Goal: Task Accomplishment & Management: Use online tool/utility

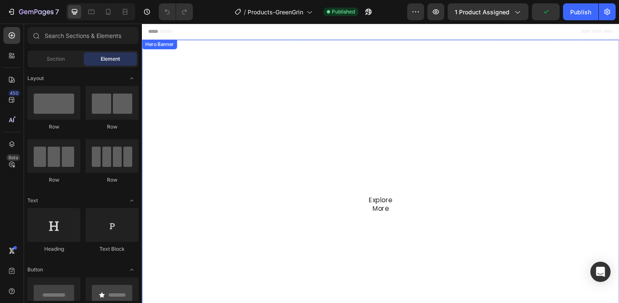
click at [161, 96] on div "Overlay" at bounding box center [394, 189] width 505 height 296
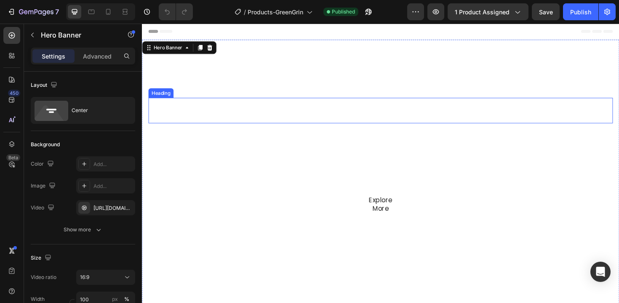
click at [333, 112] on h2 "GreenGrin" at bounding box center [395, 115] width 492 height 27
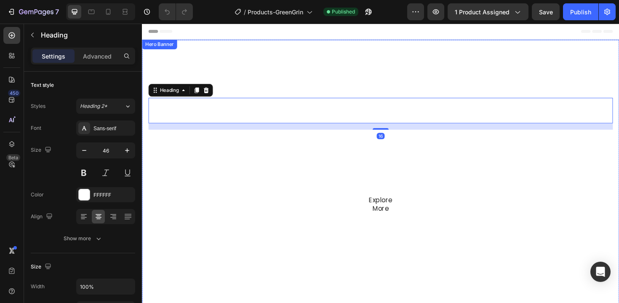
click at [275, 77] on div "Overlay" at bounding box center [394, 189] width 505 height 296
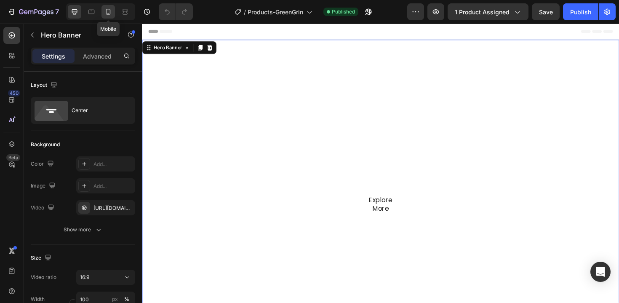
click at [113, 11] on div at bounding box center [107, 11] width 13 height 13
type input "100%"
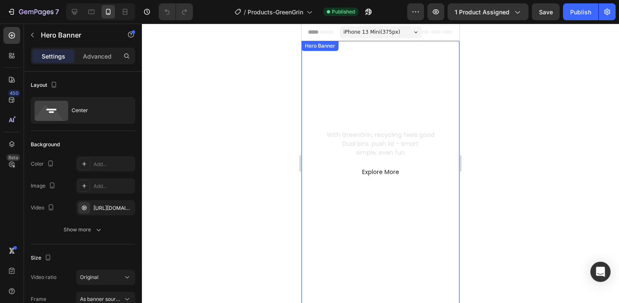
click at [333, 62] on div "GreenGrin Heading Waste Refined Text Block With GreenGrin, recycling feels good…" at bounding box center [380, 115] width 144 height 135
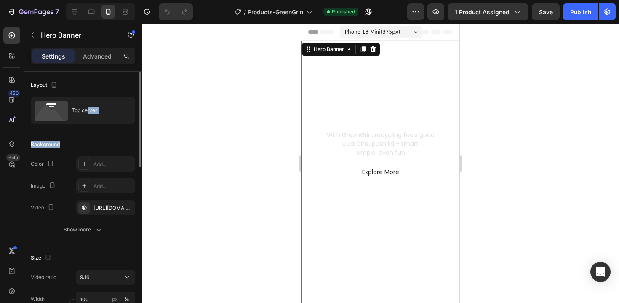
drag, startPoint x: 87, startPoint y: 113, endPoint x: 90, endPoint y: 148, distance: 35.5
click at [107, 212] on div "[URL][DOMAIN_NAME]" at bounding box center [105, 207] width 59 height 15
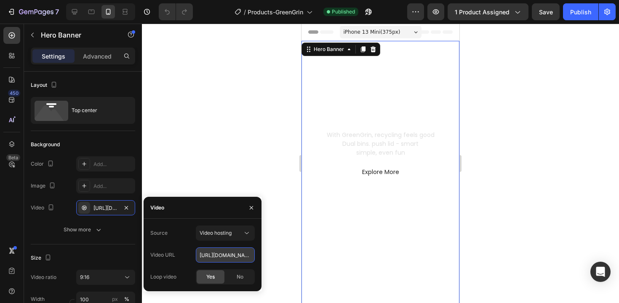
click at [217, 258] on input "[URL][DOMAIN_NAME]" at bounding box center [225, 254] width 59 height 15
paste input "bade06ffd0a3495385793e12065eecef.mp4"
type input "[URL][DOMAIN_NAME]"
click at [227, 172] on div at bounding box center [380, 163] width 477 height 279
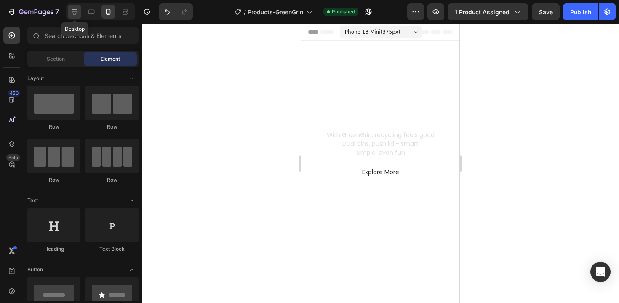
click at [78, 10] on icon at bounding box center [74, 12] width 8 height 8
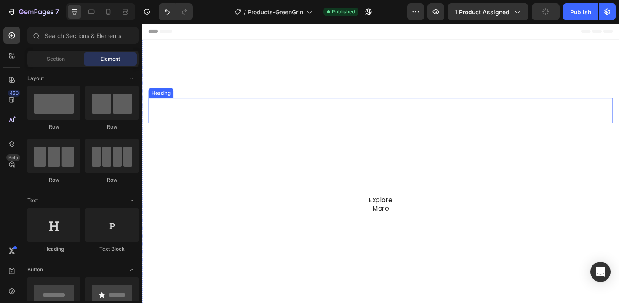
click at [213, 110] on h2 "GreenGrin" at bounding box center [395, 115] width 492 height 27
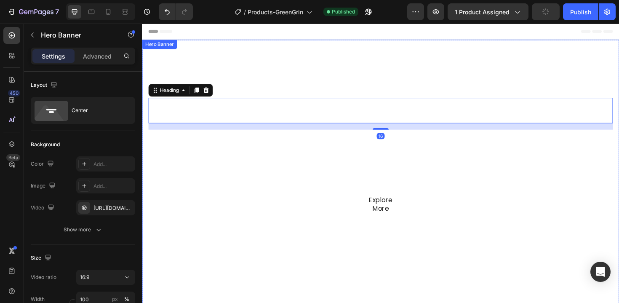
click at [189, 64] on div "Overlay" at bounding box center [394, 189] width 505 height 296
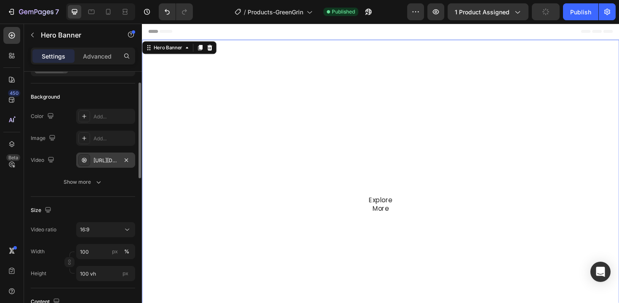
scroll to position [52, 0]
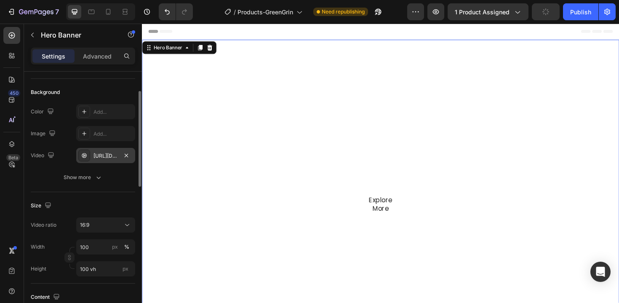
click at [109, 161] on div "[URL][DOMAIN_NAME]" at bounding box center [105, 155] width 59 height 15
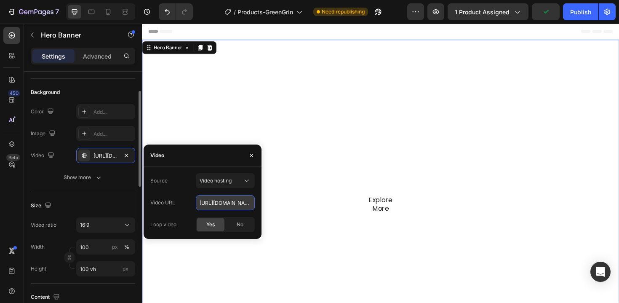
click at [239, 206] on input "[URL][DOMAIN_NAME]" at bounding box center [225, 202] width 59 height 15
paste input "f16d84c87d134df2be404964b4ca0a75.mp4"
type input "[URL][DOMAIN_NAME]"
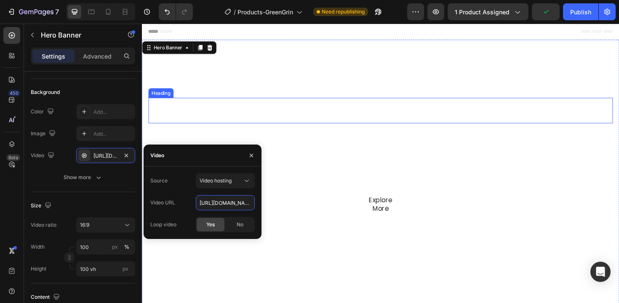
scroll to position [0, 145]
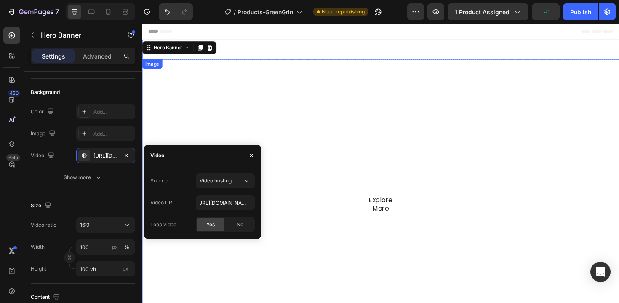
click at [530, 34] on div "Header" at bounding box center [395, 32] width 492 height 17
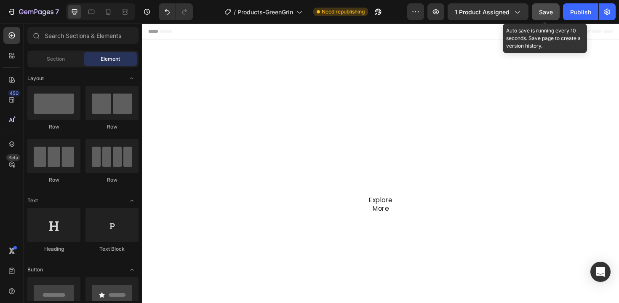
click at [546, 16] on div "Save" at bounding box center [546, 12] width 14 height 9
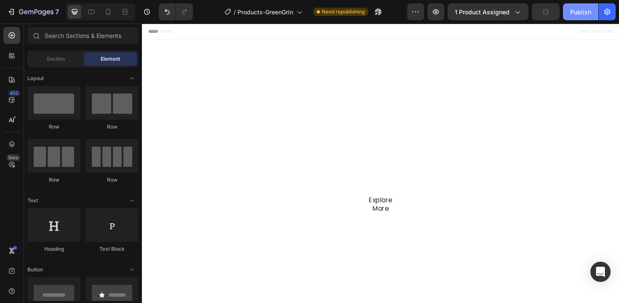
click at [579, 13] on div "Publish" at bounding box center [580, 12] width 21 height 9
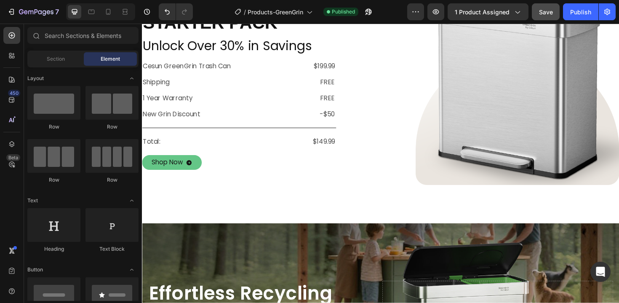
scroll to position [377, 0]
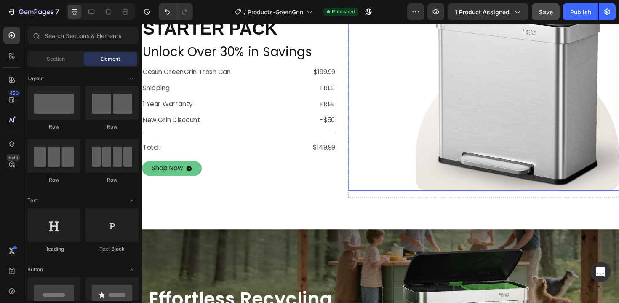
click at [448, 108] on img at bounding box center [540, 100] width 216 height 201
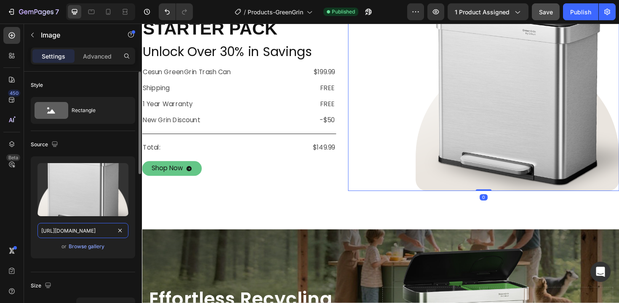
click at [82, 232] on input "[URL][DOMAIN_NAME]" at bounding box center [82, 230] width 91 height 15
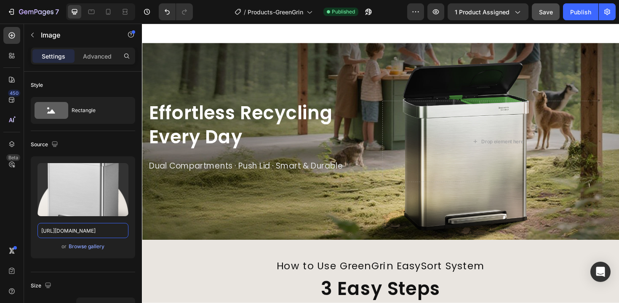
scroll to position [622, 0]
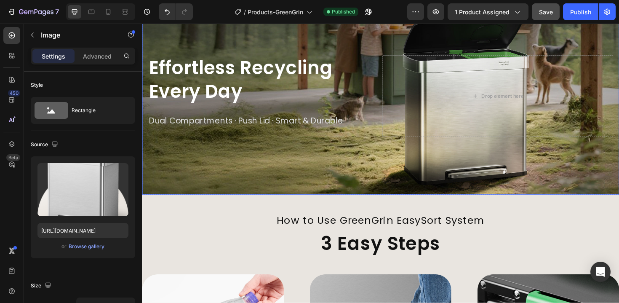
click at [276, 38] on div "Background Image" at bounding box center [394, 100] width 505 height 208
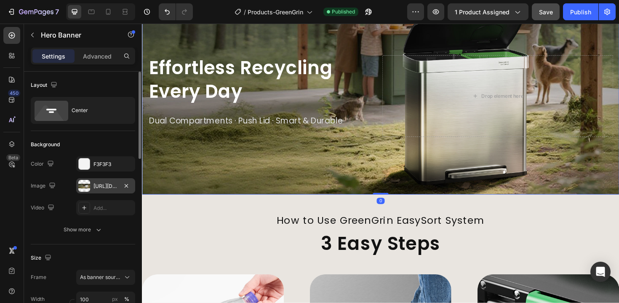
click at [95, 185] on div "[URL][DOMAIN_NAME]" at bounding box center [105, 186] width 24 height 8
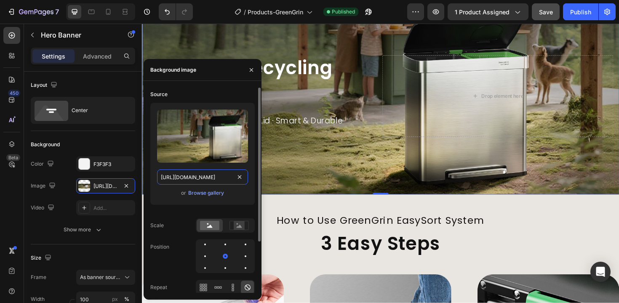
click at [191, 174] on input "[URL][DOMAIN_NAME]" at bounding box center [202, 176] width 91 height 15
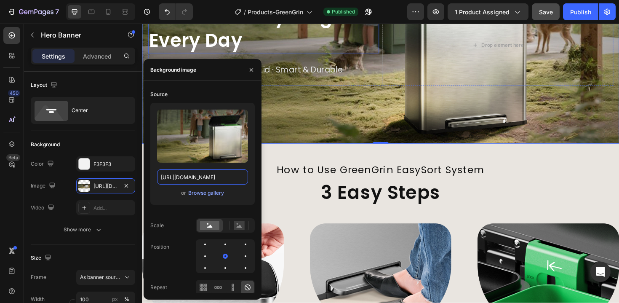
scroll to position [769, 0]
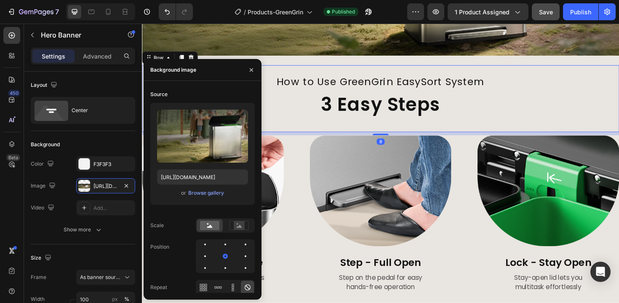
click at [356, 136] on div "How to Use GreenGrin EasySort System Heading How to Use Heading 3 Easy Steps He…" at bounding box center [394, 103] width 505 height 71
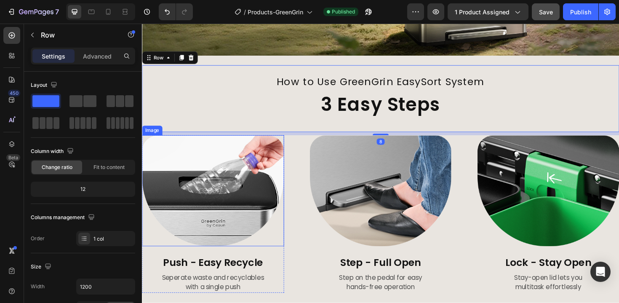
click at [237, 168] on img at bounding box center [217, 200] width 150 height 117
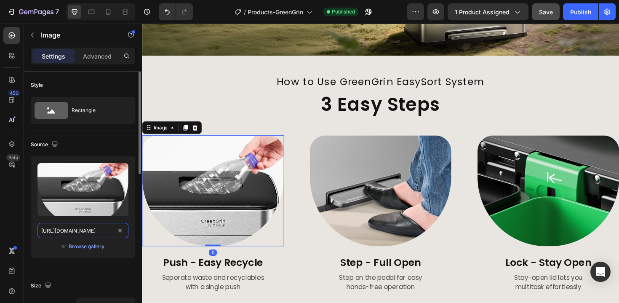
click at [99, 229] on input "[URL][DOMAIN_NAME]" at bounding box center [82, 230] width 91 height 15
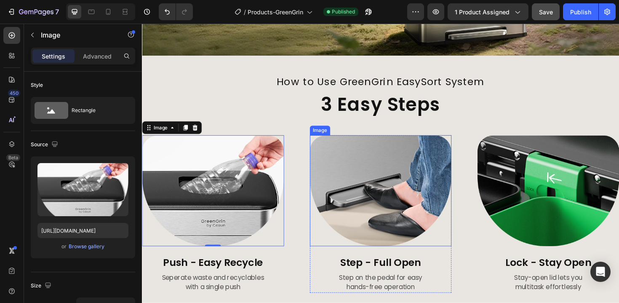
click at [380, 184] on img at bounding box center [395, 200] width 150 height 117
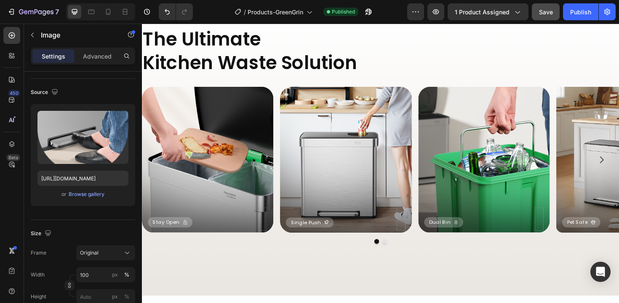
scroll to position [1517, 0]
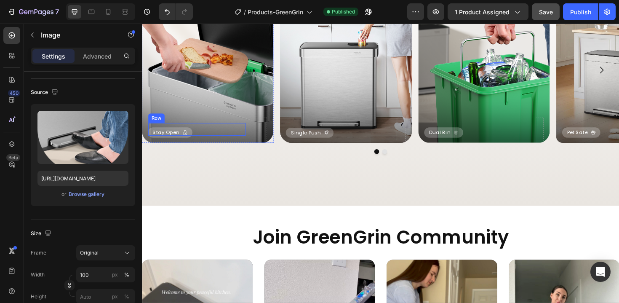
click at [205, 135] on div "Stay Open Button Row" at bounding box center [200, 135] width 103 height 13
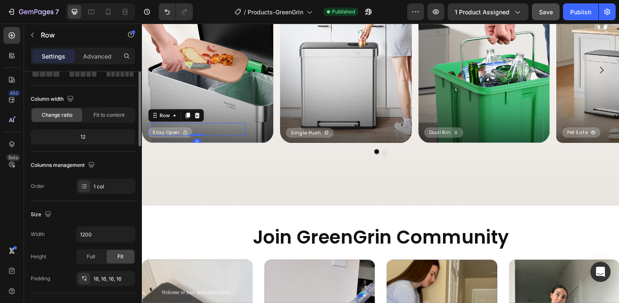
scroll to position [0, 0]
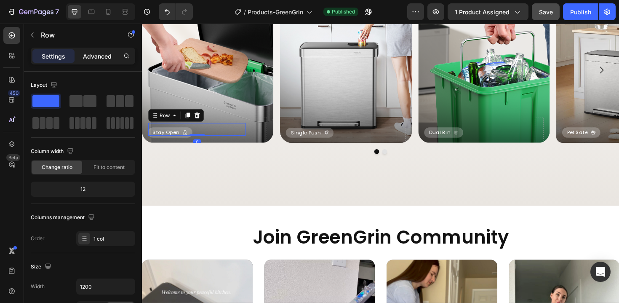
click at [106, 55] on p "Advanced" at bounding box center [97, 56] width 29 height 9
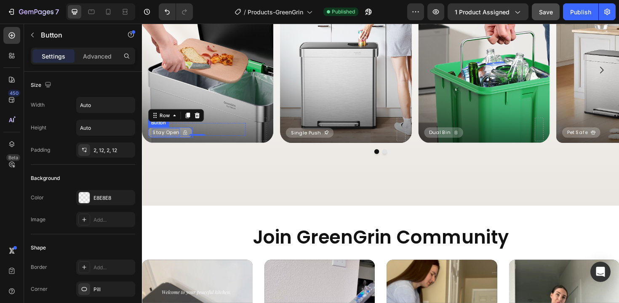
click at [175, 134] on p "Stay Open" at bounding box center [167, 138] width 29 height 9
click at [172, 126] on div "Button" at bounding box center [168, 126] width 19 height 8
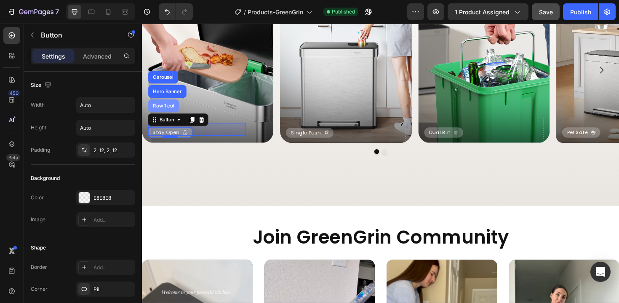
click at [168, 115] on div "Row 1 col" at bounding box center [165, 110] width 32 height 13
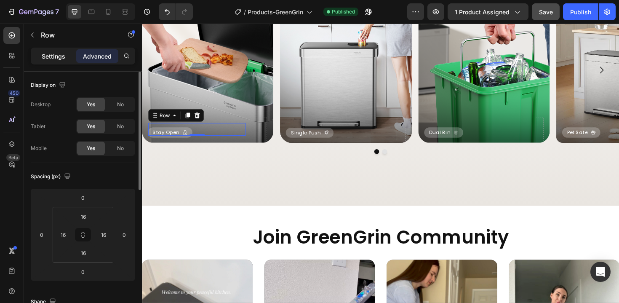
click at [66, 61] on div "Settings" at bounding box center [53, 55] width 42 height 13
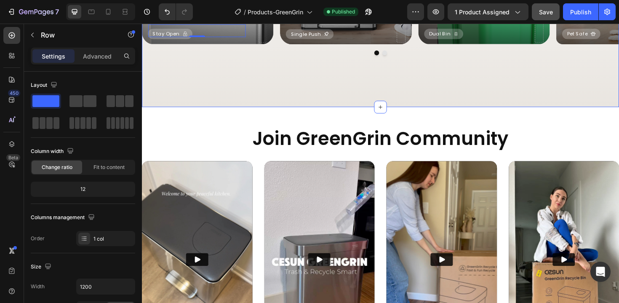
scroll to position [1632, 0]
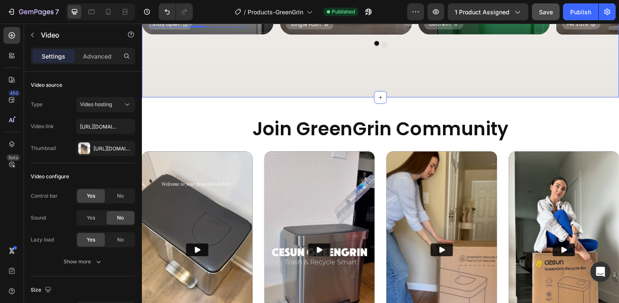
click at [211, 216] on img at bounding box center [200, 263] width 117 height 208
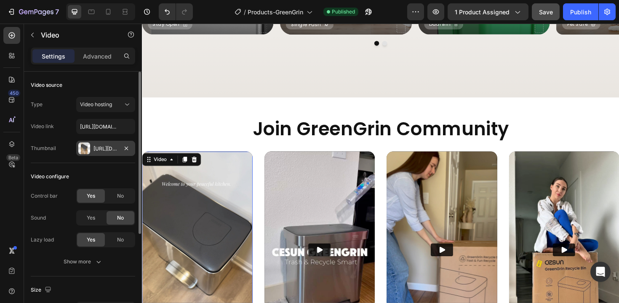
click at [113, 147] on div "[URL][DOMAIN_NAME]" at bounding box center [105, 149] width 24 height 8
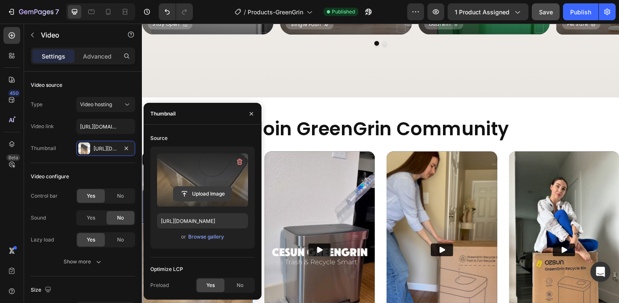
click at [208, 188] on input "file" at bounding box center [202, 194] width 58 height 14
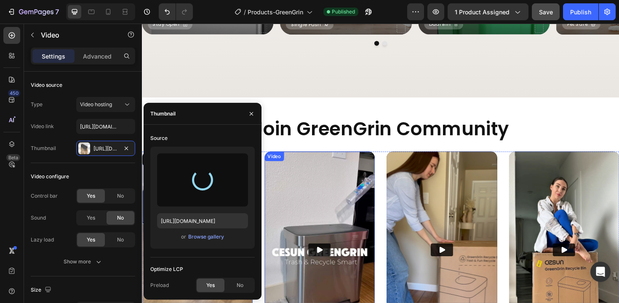
type input "[URL][DOMAIN_NAME]"
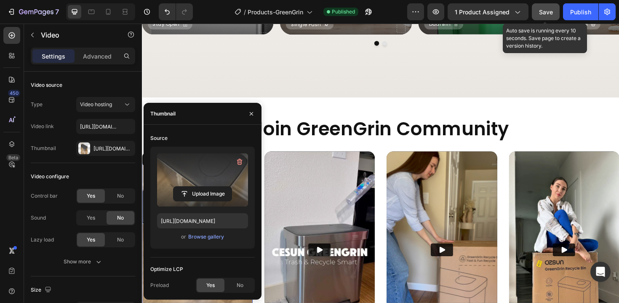
click at [543, 11] on span "Save" at bounding box center [546, 11] width 14 height 7
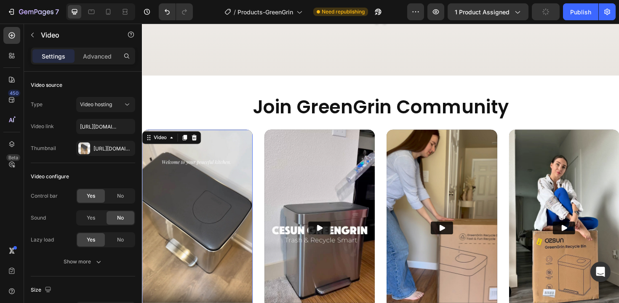
scroll to position [1679, 0]
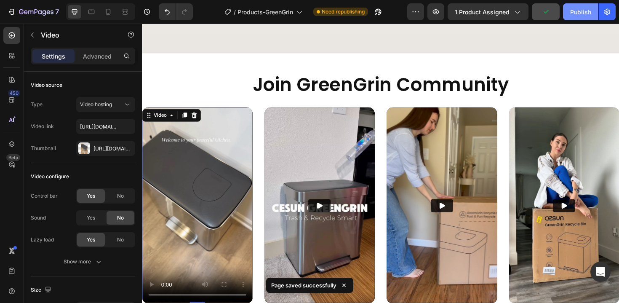
click at [586, 10] on div "Publish" at bounding box center [580, 12] width 21 height 9
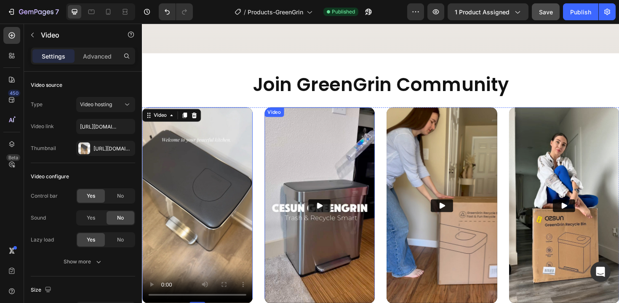
click at [336, 173] on img at bounding box center [330, 216] width 117 height 208
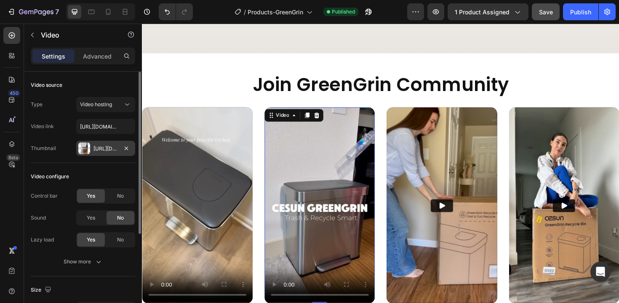
click at [114, 146] on div "[URL][DOMAIN_NAME]" at bounding box center [105, 149] width 24 height 8
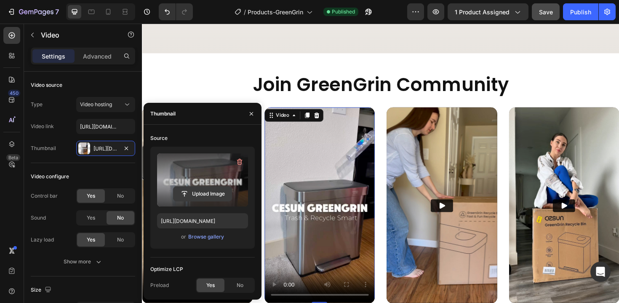
click at [203, 189] on input "file" at bounding box center [202, 194] width 58 height 14
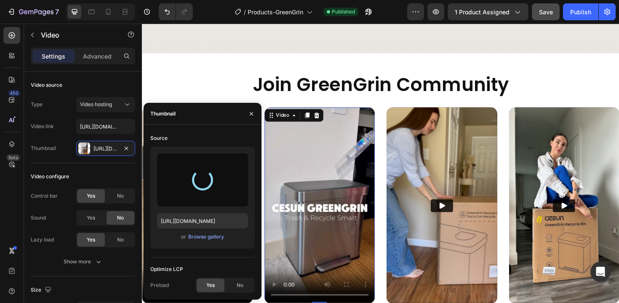
type input "[URL][DOMAIN_NAME]"
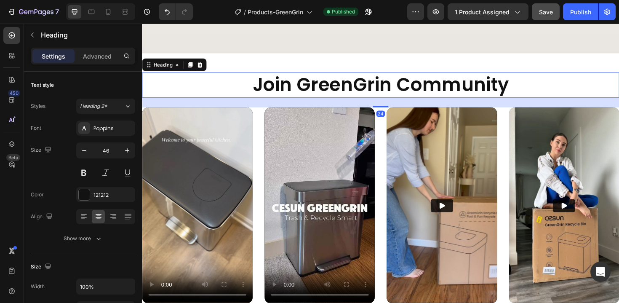
click at [238, 93] on h2 "Join GreenGrin Community" at bounding box center [394, 88] width 505 height 27
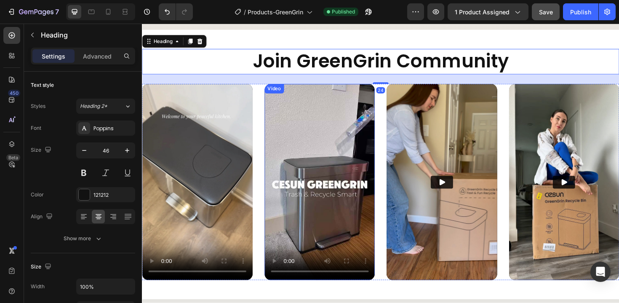
scroll to position [1737, 0]
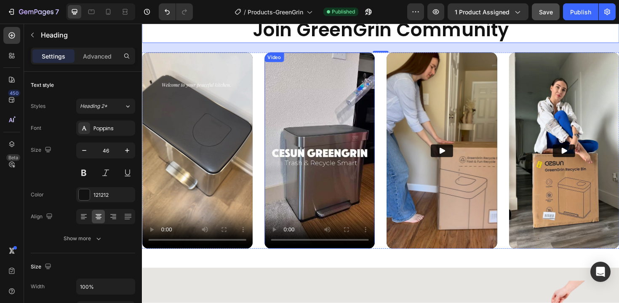
click at [242, 252] on div "Video Video Video Video Row" at bounding box center [394, 158] width 505 height 208
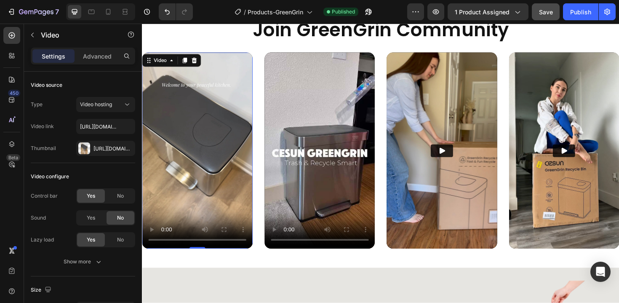
click at [234, 180] on video at bounding box center [200, 158] width 117 height 208
click at [458, 95] on img at bounding box center [459, 158] width 117 height 208
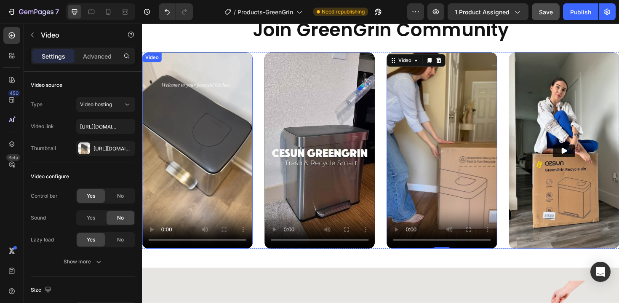
click at [199, 131] on video at bounding box center [200, 158] width 117 height 208
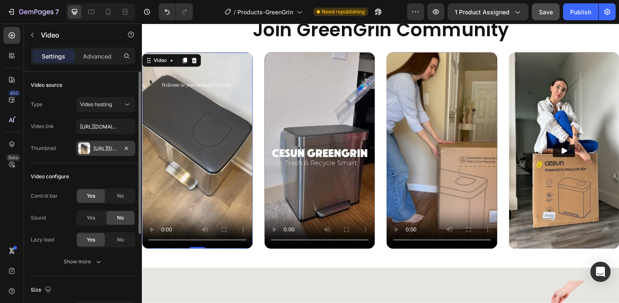
click at [107, 145] on div "[URL][DOMAIN_NAME]" at bounding box center [105, 149] width 24 height 8
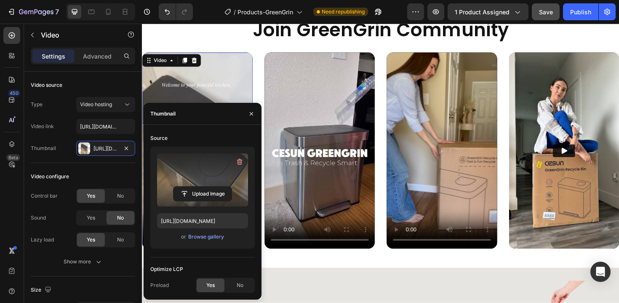
click at [209, 183] on label at bounding box center [202, 179] width 91 height 53
click at [209, 187] on input "file" at bounding box center [202, 194] width 58 height 14
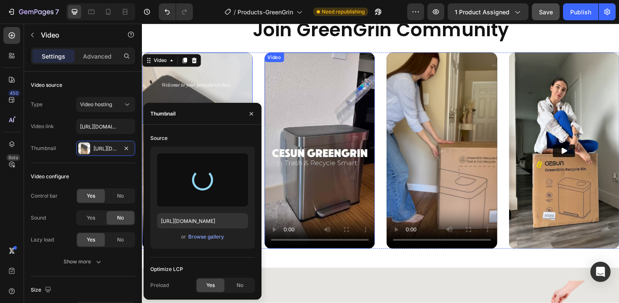
type input "[URL][DOMAIN_NAME]"
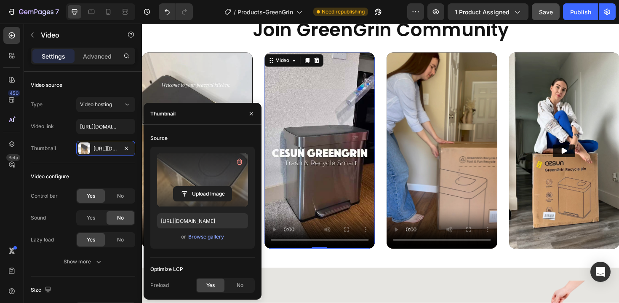
click at [315, 155] on video at bounding box center [330, 158] width 117 height 208
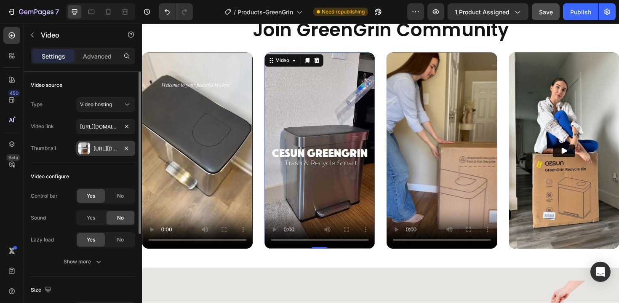
click at [104, 148] on div "[URL][DOMAIN_NAME]" at bounding box center [105, 149] width 24 height 8
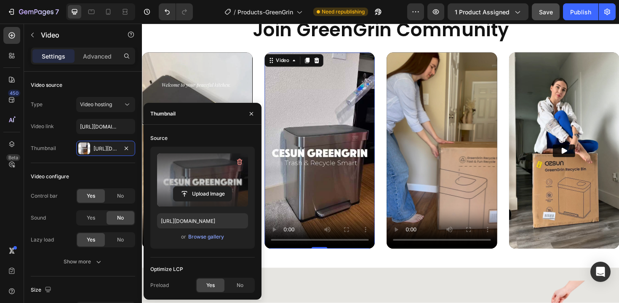
click at [199, 163] on label at bounding box center [202, 179] width 91 height 53
click at [199, 187] on input "file" at bounding box center [202, 194] width 58 height 14
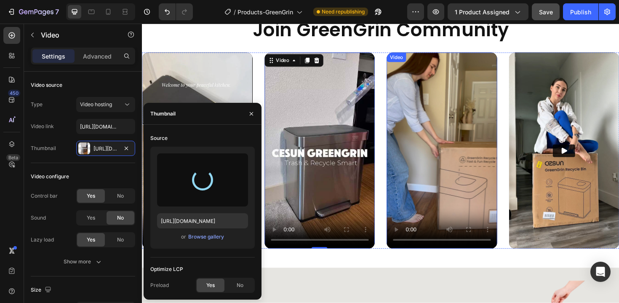
type input "[URL][DOMAIN_NAME]"
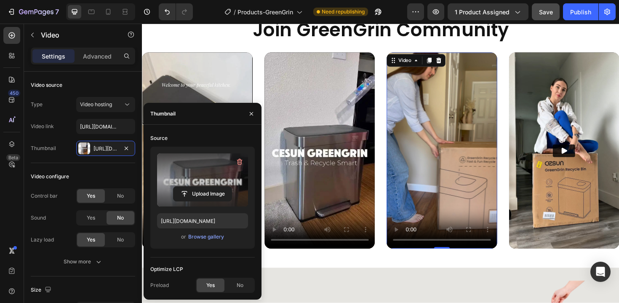
click at [470, 115] on video at bounding box center [459, 158] width 117 height 208
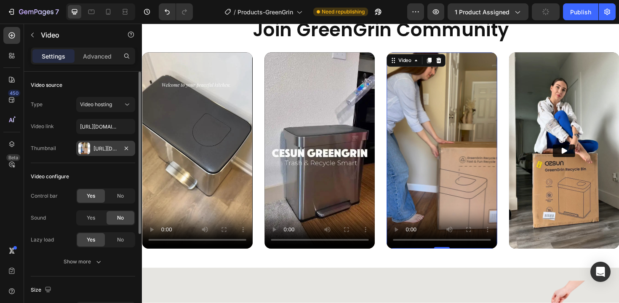
click at [107, 147] on div "[URL][DOMAIN_NAME]" at bounding box center [105, 149] width 24 height 8
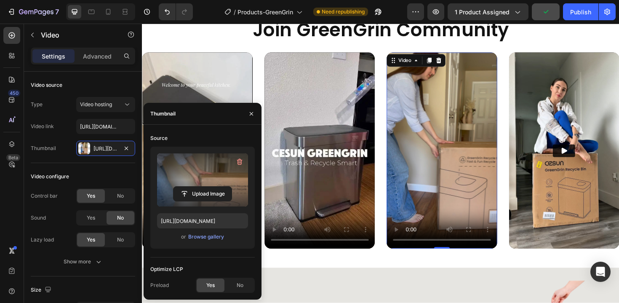
click at [212, 168] on label at bounding box center [202, 179] width 91 height 53
click at [212, 187] on input "file" at bounding box center [202, 194] width 58 height 14
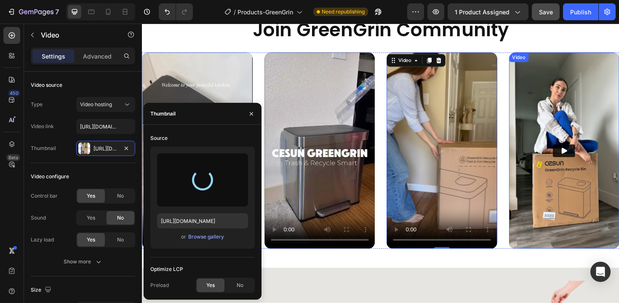
type input "[URL][DOMAIN_NAME]"
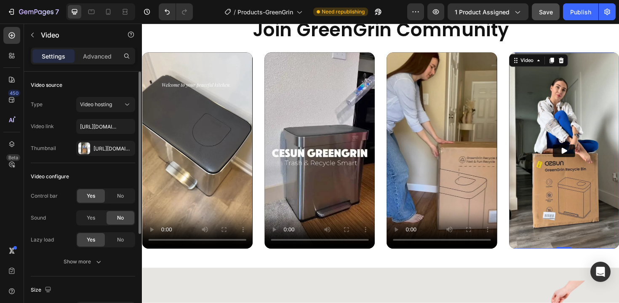
click at [107, 276] on div "Video source Type Video hosting Video link [URL][DOMAIN_NAME] Thumbnail [URL][D…" at bounding box center [83, 300] width 104 height 48
click at [107, 152] on div "[URL][DOMAIN_NAME]" at bounding box center [105, 148] width 59 height 15
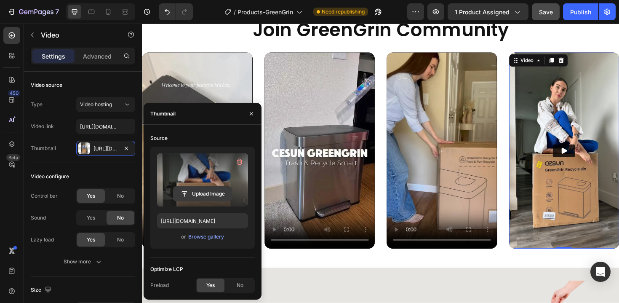
click at [205, 187] on input "file" at bounding box center [202, 194] width 58 height 14
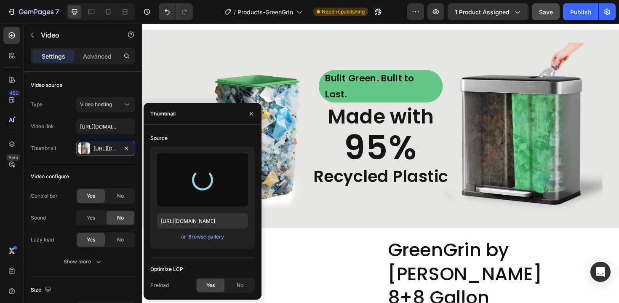
scroll to position [2012, 0]
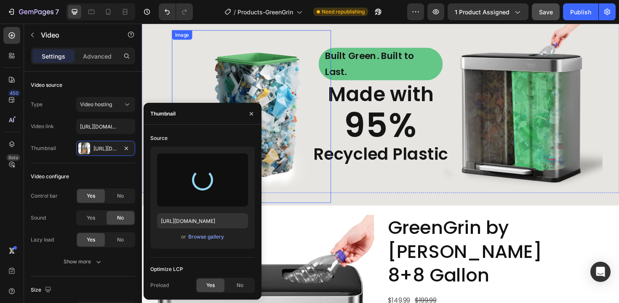
type input "[URL][DOMAIN_NAME]"
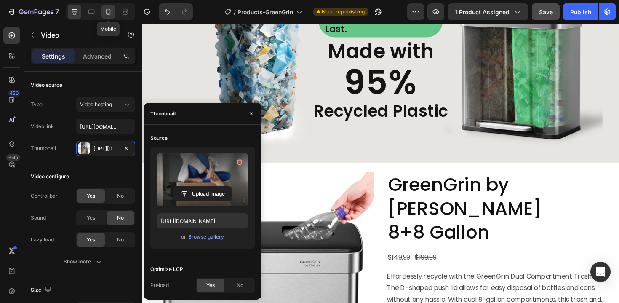
click at [107, 11] on icon at bounding box center [108, 12] width 8 height 8
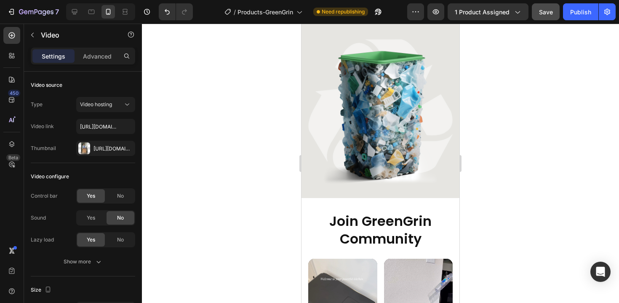
scroll to position [1820, 0]
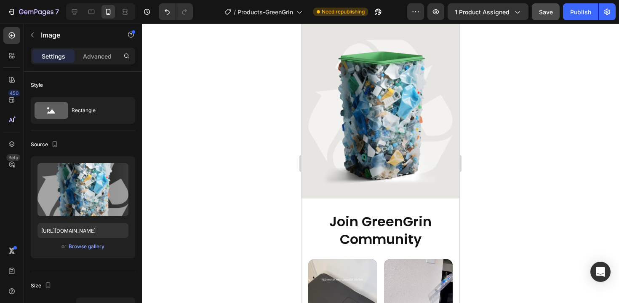
click at [373, 124] on img at bounding box center [380, 113] width 144 height 146
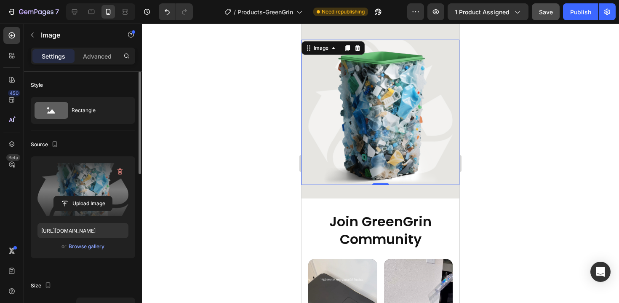
click at [85, 185] on label at bounding box center [82, 189] width 91 height 53
click at [85, 196] on input "file" at bounding box center [83, 203] width 58 height 14
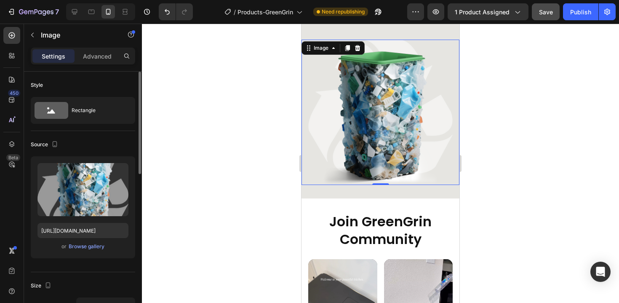
click at [69, 158] on div "Upload Image [URL][DOMAIN_NAME] or Browse gallery" at bounding box center [83, 207] width 104 height 102
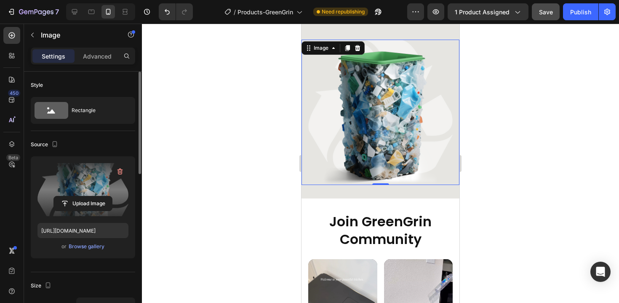
click at [72, 179] on label at bounding box center [82, 189] width 91 height 53
click at [72, 196] on input "file" at bounding box center [83, 203] width 58 height 14
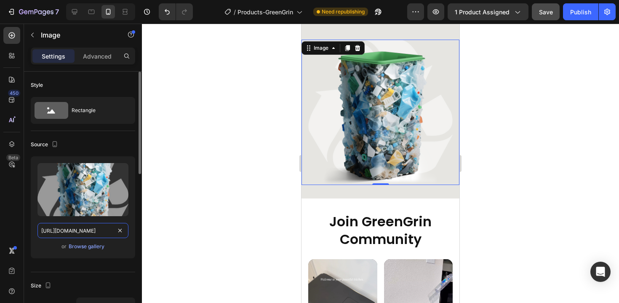
click at [106, 229] on input "[URL][DOMAIN_NAME]" at bounding box center [82, 230] width 91 height 15
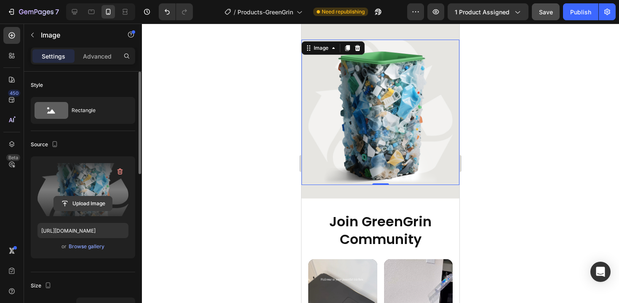
click at [103, 205] on input "file" at bounding box center [83, 203] width 58 height 14
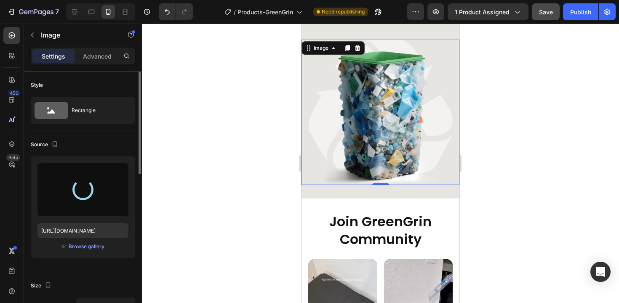
type input "[URL][DOMAIN_NAME]"
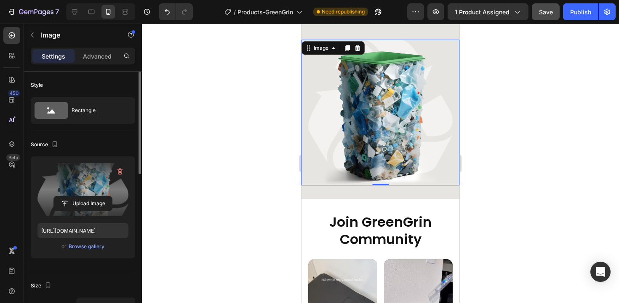
click at [285, 130] on div at bounding box center [380, 163] width 477 height 279
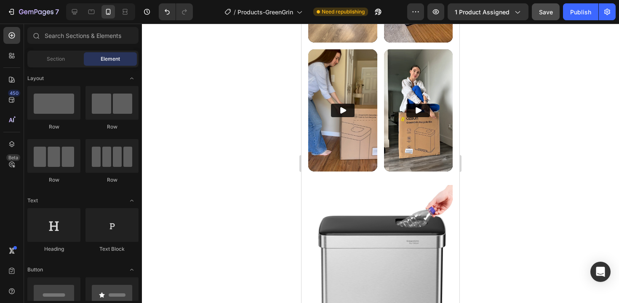
scroll to position [2159, 0]
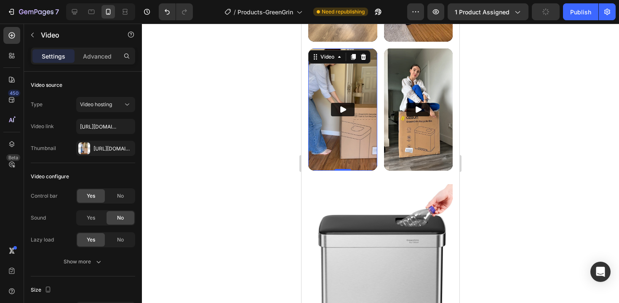
click at [338, 121] on img at bounding box center [342, 109] width 69 height 123
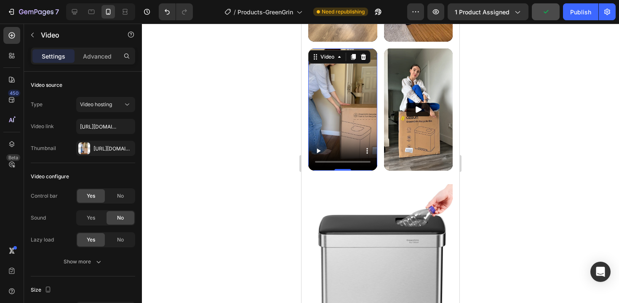
scroll to position [2111, 0]
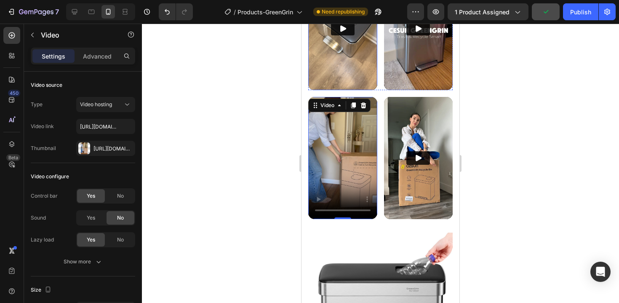
click at [343, 59] on img at bounding box center [342, 29] width 69 height 123
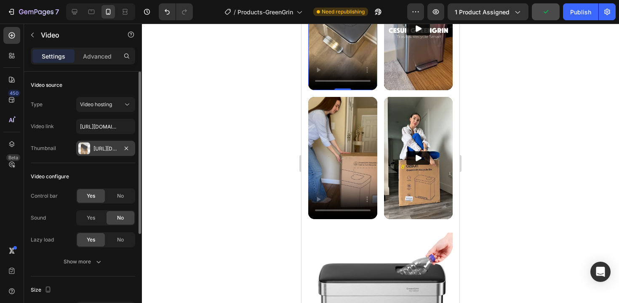
click at [109, 143] on div "[URL][DOMAIN_NAME]" at bounding box center [105, 148] width 59 height 15
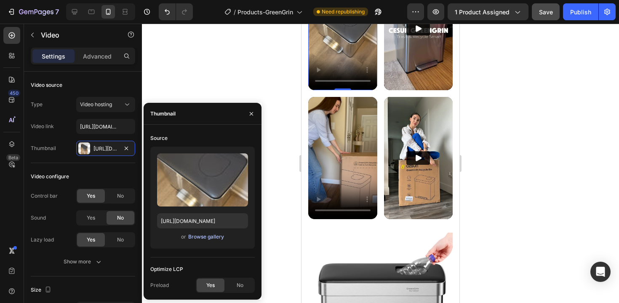
click at [212, 237] on div "Browse gallery" at bounding box center [206, 237] width 36 height 8
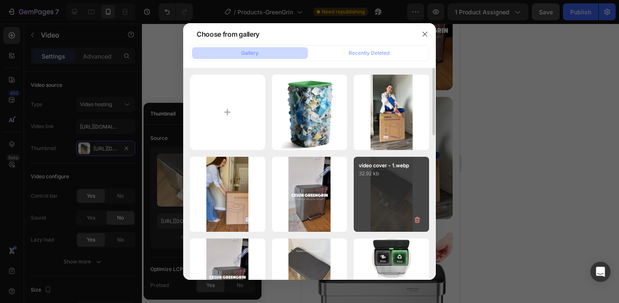
click at [365, 179] on div "video cover - 1.webp 32.92 kb" at bounding box center [391, 194] width 75 height 75
type input "[URL][DOMAIN_NAME]"
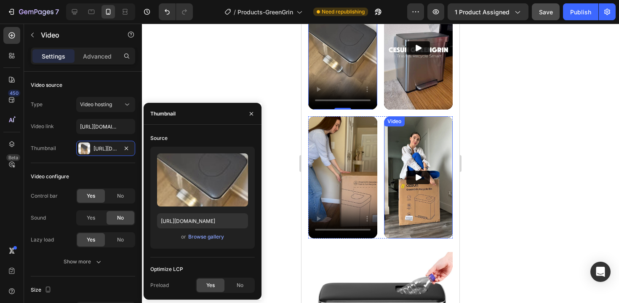
scroll to position [2082, 0]
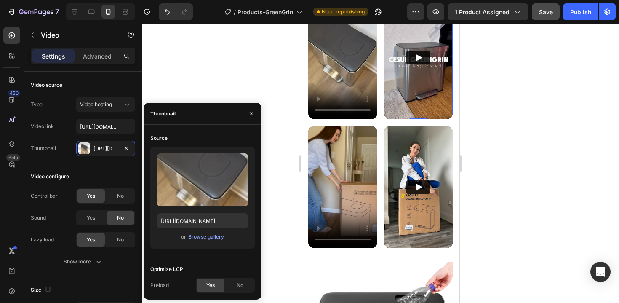
click at [401, 103] on img at bounding box center [418, 58] width 69 height 123
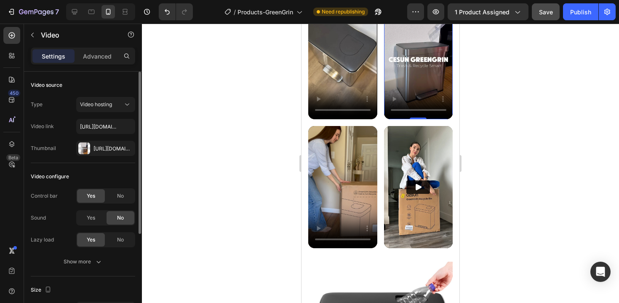
click at [94, 276] on div "Video source Type Video hosting Video link [URL][DOMAIN_NAME] Thumbnail [URL][D…" at bounding box center [83, 300] width 104 height 48
click at [103, 154] on div "[URL][DOMAIN_NAME]" at bounding box center [105, 148] width 59 height 15
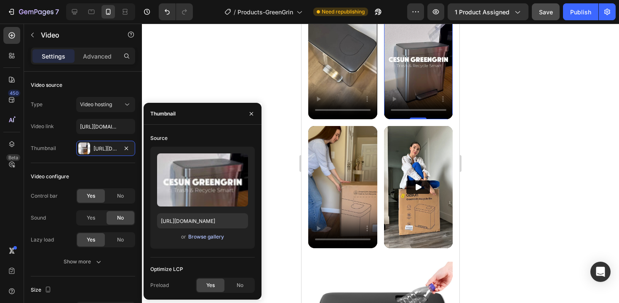
click at [211, 233] on div "Browse gallery" at bounding box center [206, 237] width 36 height 8
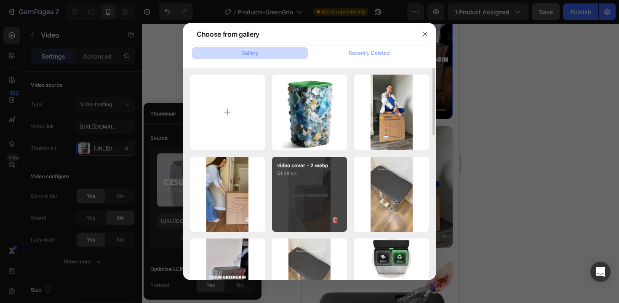
click at [296, 181] on div "video cover - 2.webp 51.28 kb" at bounding box center [309, 194] width 75 height 75
type input "[URL][DOMAIN_NAME]"
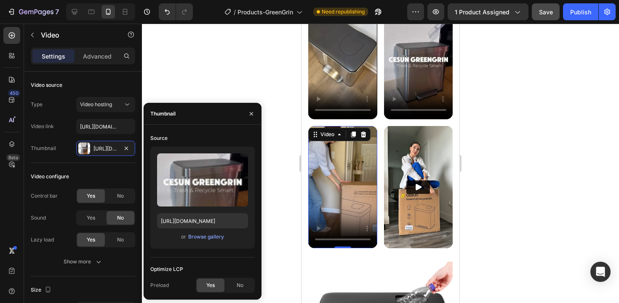
click at [341, 164] on video at bounding box center [342, 187] width 69 height 123
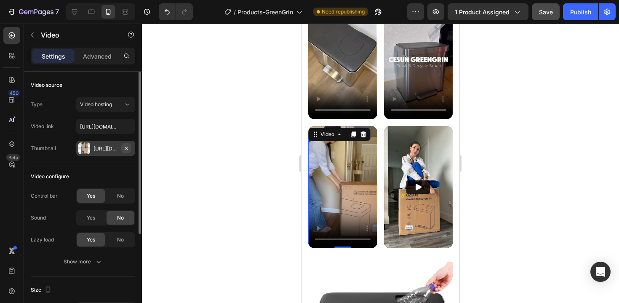
click at [124, 151] on button "button" at bounding box center [126, 148] width 10 height 10
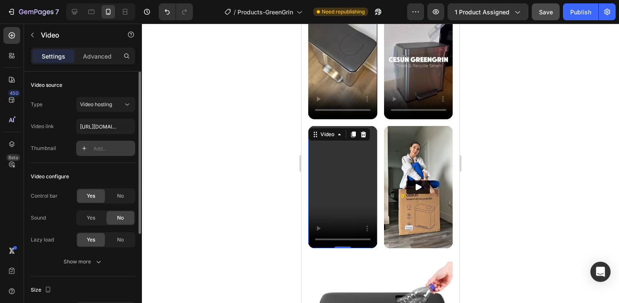
click at [101, 149] on div "Add..." at bounding box center [113, 149] width 40 height 8
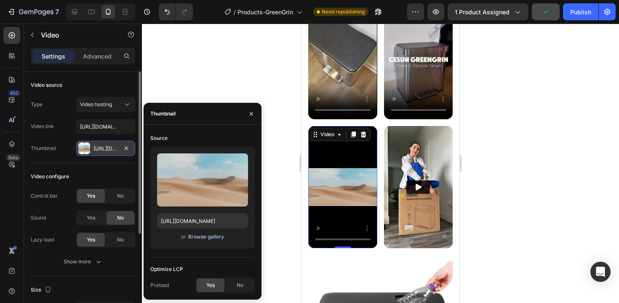
click at [215, 237] on div "Browse gallery" at bounding box center [206, 237] width 36 height 8
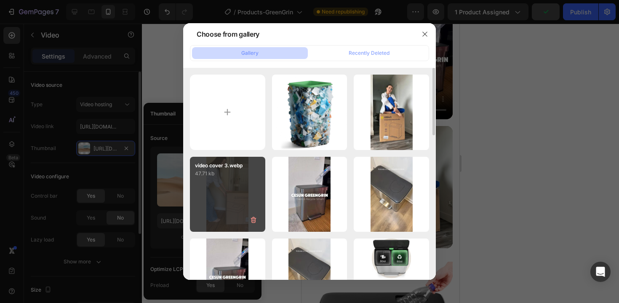
click at [246, 191] on div "video cover 3.webp 47.71 kb" at bounding box center [227, 194] width 75 height 75
type input "[URL][DOMAIN_NAME]"
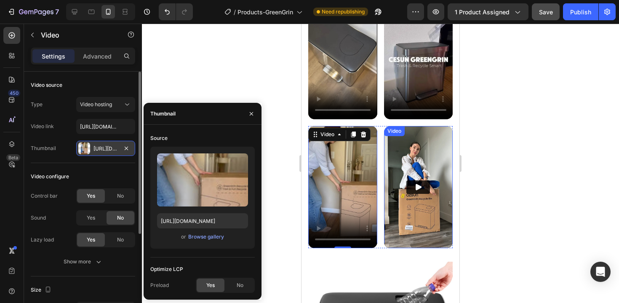
click at [406, 170] on img at bounding box center [418, 187] width 69 height 123
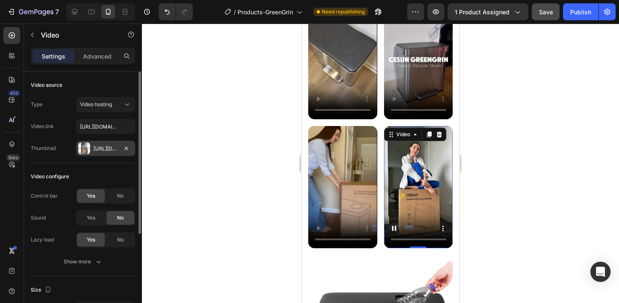
click at [96, 155] on div "[URL][DOMAIN_NAME]" at bounding box center [105, 148] width 59 height 15
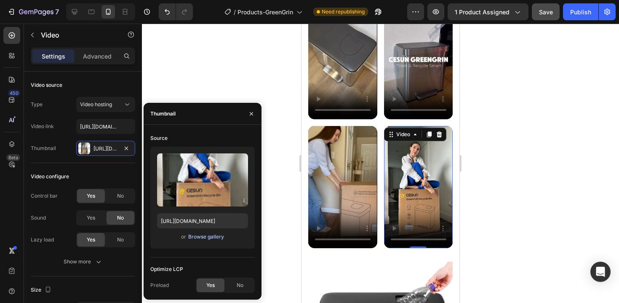
click at [203, 235] on div "Browse gallery" at bounding box center [206, 237] width 36 height 8
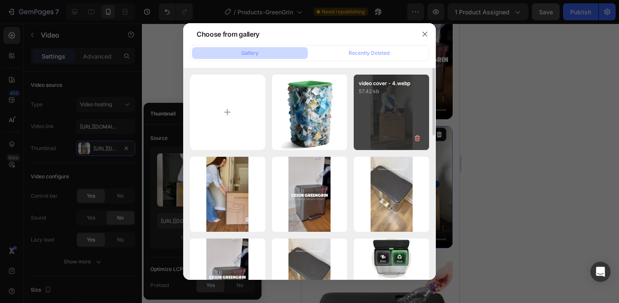
click at [359, 125] on div "video cover - 4.webp 57.42 kb" at bounding box center [391, 112] width 75 height 75
type input "[URL][DOMAIN_NAME]"
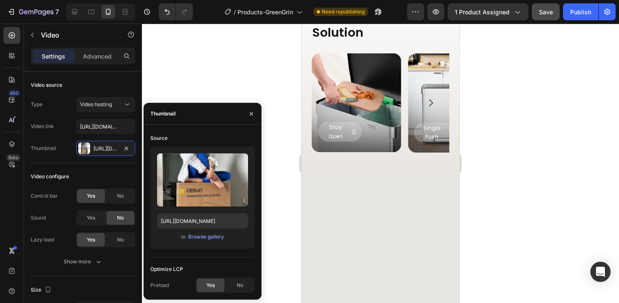
scroll to position [1130, 0]
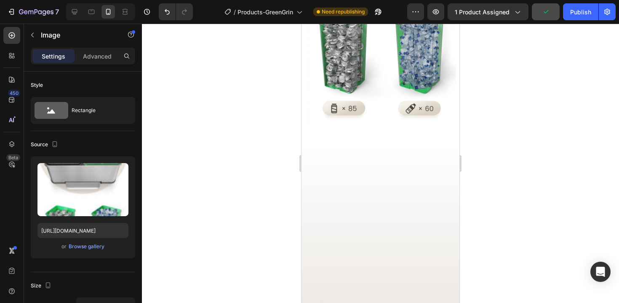
scroll to position [1349, 0]
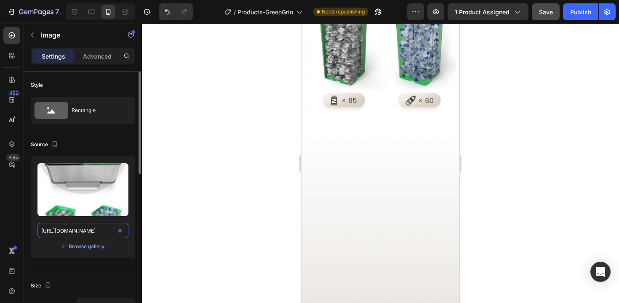
click at [101, 229] on input "[URL][DOMAIN_NAME]" at bounding box center [82, 230] width 91 height 15
click at [99, 229] on input "[URL][DOMAIN_NAME]" at bounding box center [82, 230] width 91 height 15
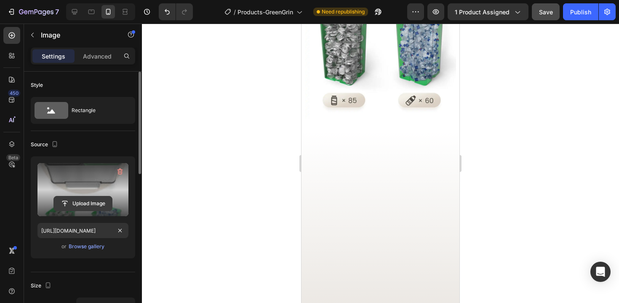
click at [100, 200] on input "file" at bounding box center [83, 203] width 58 height 14
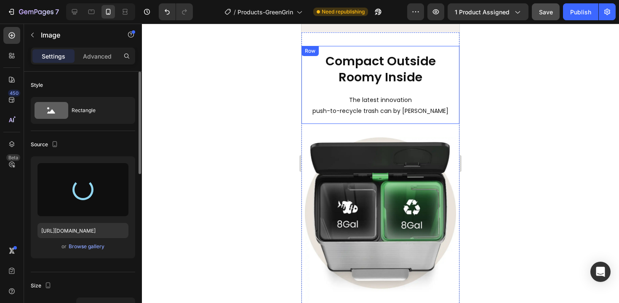
scroll to position [1381, 0]
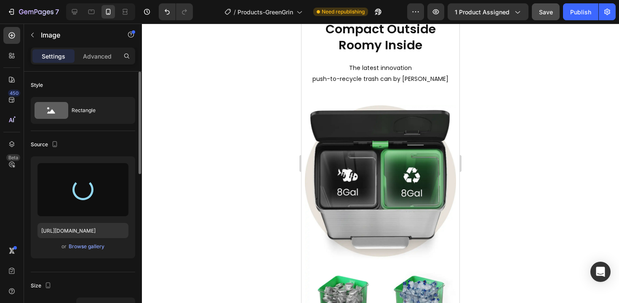
type input "[URL][DOMAIN_NAME]"
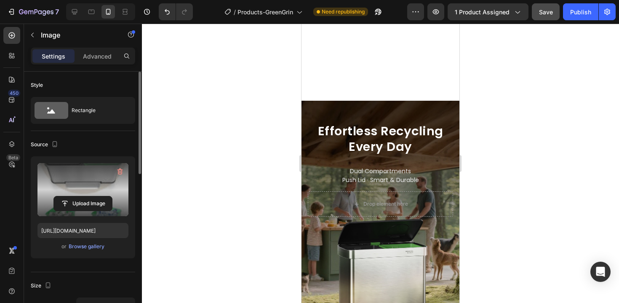
scroll to position [635, 0]
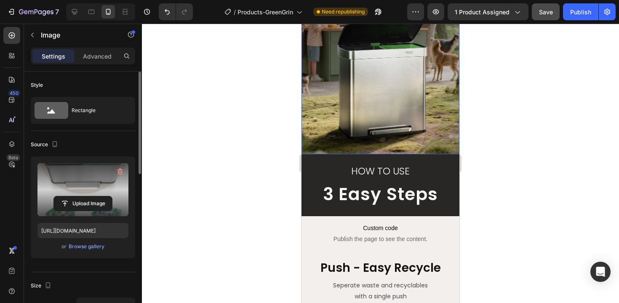
click at [342, 151] on div "Background Image" at bounding box center [380, 27] width 158 height 253
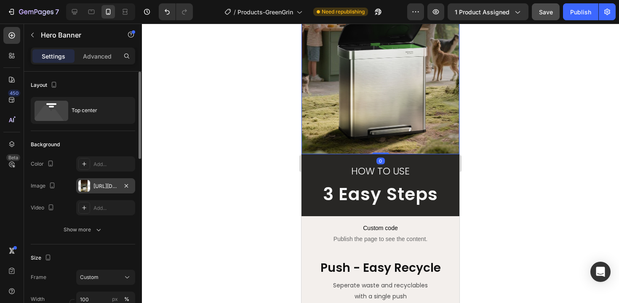
click at [101, 185] on div "[URL][DOMAIN_NAME]" at bounding box center [105, 186] width 24 height 8
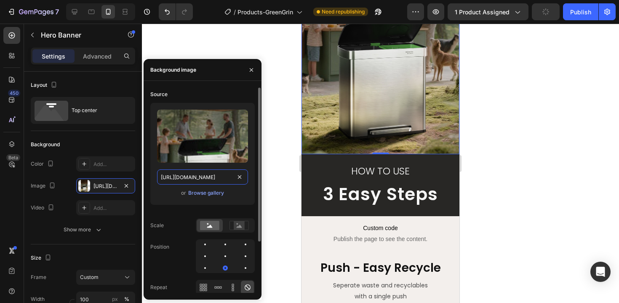
click at [215, 178] on input "[URL][DOMAIN_NAME]" at bounding box center [202, 176] width 91 height 15
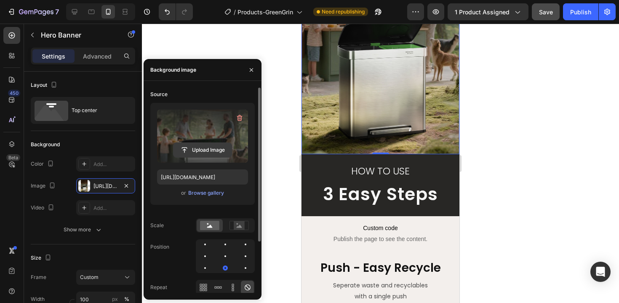
click at [201, 153] on input "file" at bounding box center [202, 150] width 58 height 14
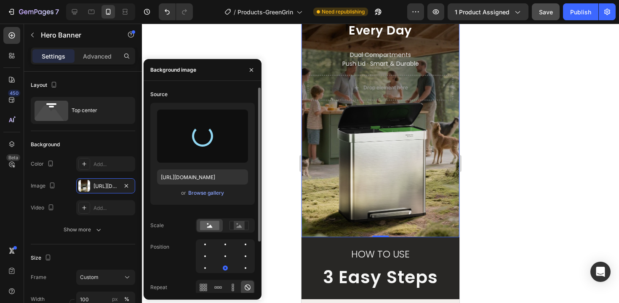
scroll to position [536, 0]
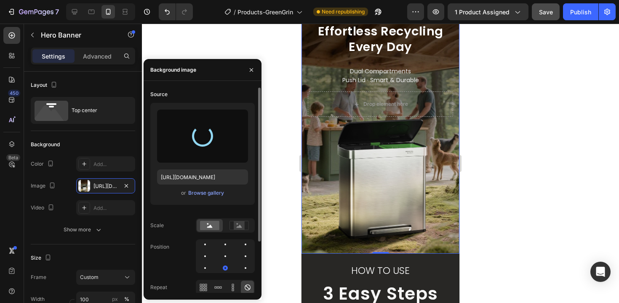
type input "[URL][DOMAIN_NAME]"
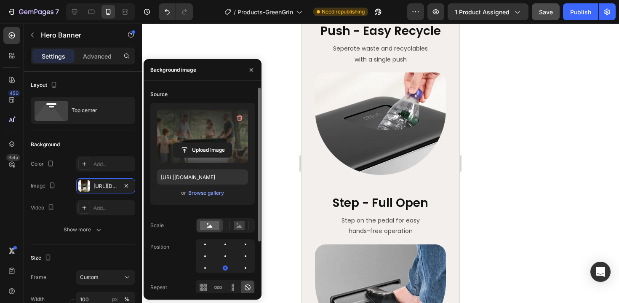
scroll to position [875, 0]
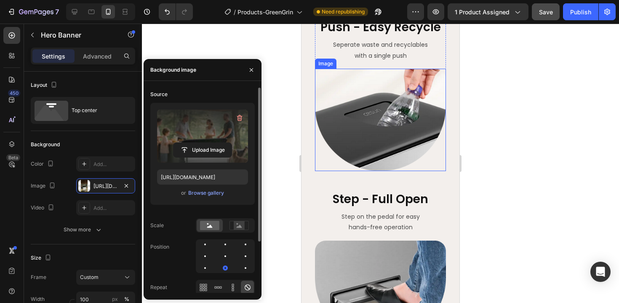
click at [385, 102] on img at bounding box center [380, 120] width 131 height 102
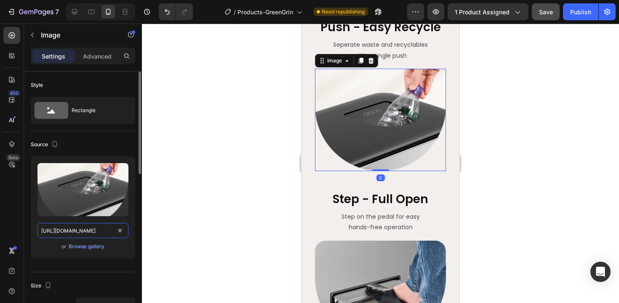
click at [91, 234] on input "[URL][DOMAIN_NAME]" at bounding box center [82, 230] width 91 height 15
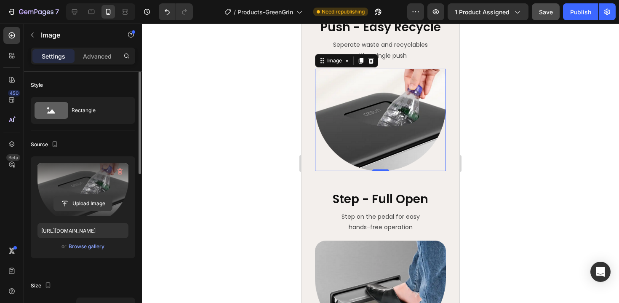
click at [71, 201] on input "file" at bounding box center [83, 203] width 58 height 14
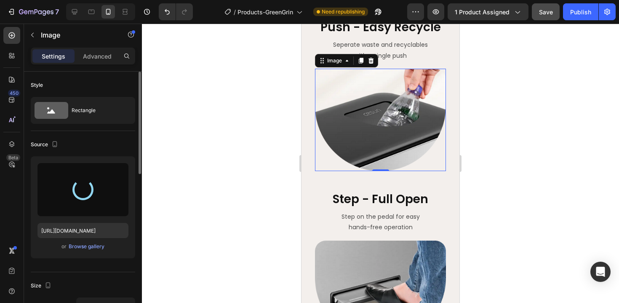
type input "[URL][DOMAIN_NAME]"
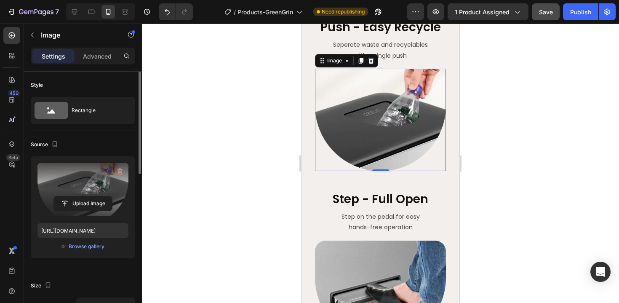
scroll to position [959, 0]
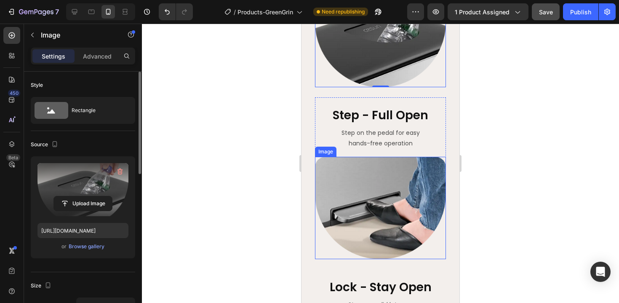
click at [367, 214] on img at bounding box center [380, 208] width 131 height 102
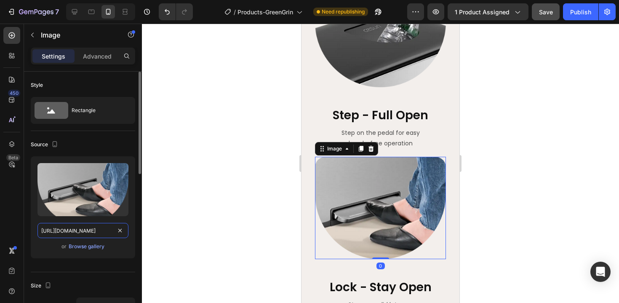
click at [61, 234] on input "[URL][DOMAIN_NAME]" at bounding box center [82, 230] width 91 height 15
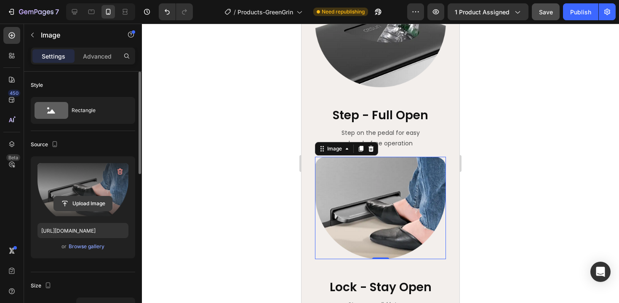
click at [93, 208] on input "file" at bounding box center [83, 203] width 58 height 14
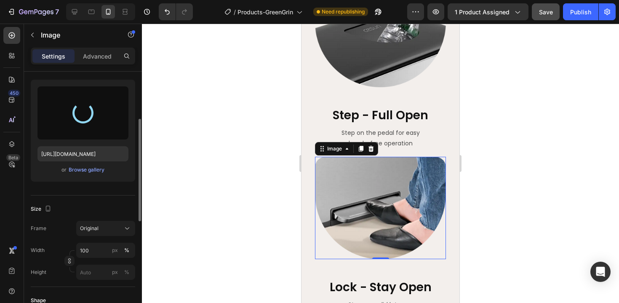
scroll to position [88, 0]
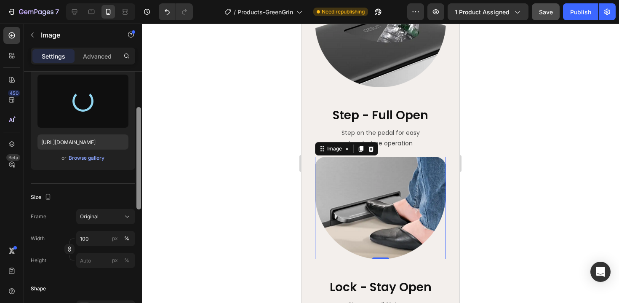
type input "[URL][DOMAIN_NAME]"
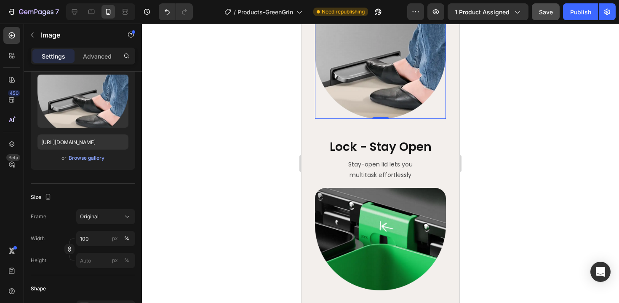
scroll to position [1127, 0]
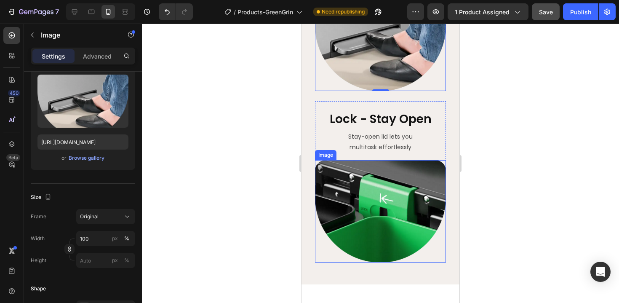
click at [396, 193] on img at bounding box center [380, 211] width 131 height 102
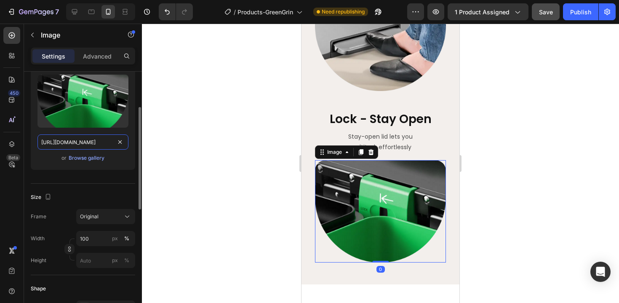
click at [73, 148] on input "[URL][DOMAIN_NAME]" at bounding box center [82, 141] width 91 height 15
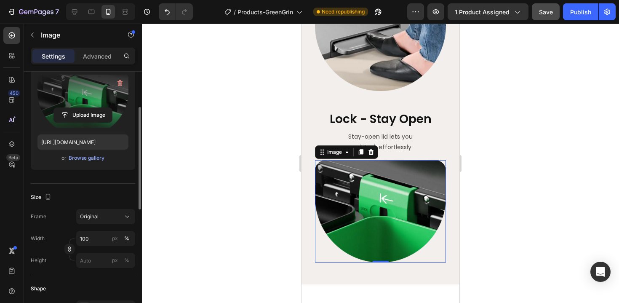
click at [101, 99] on label at bounding box center [82, 101] width 91 height 53
click at [101, 108] on input "file" at bounding box center [83, 115] width 58 height 14
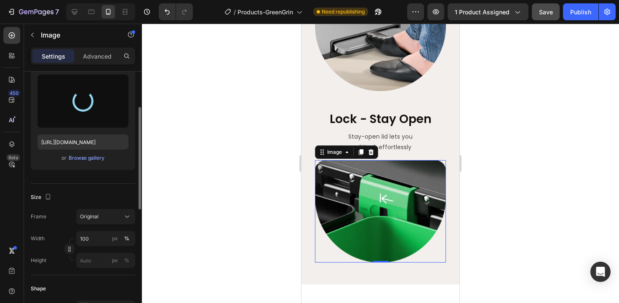
type input "[URL][DOMAIN_NAME]"
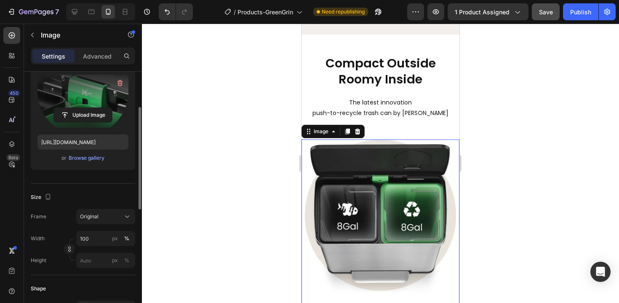
click at [397, 179] on img at bounding box center [380, 283] width 151 height 288
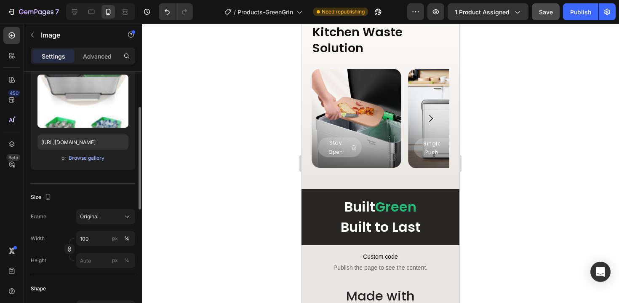
scroll to position [1805, 0]
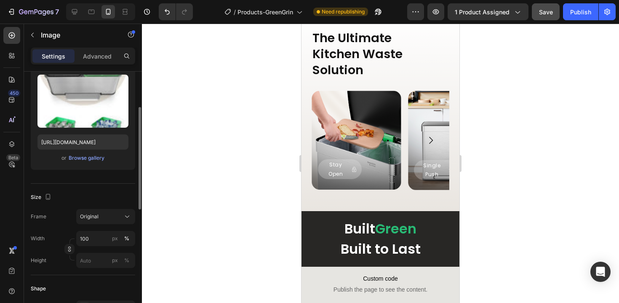
click at [359, 119] on div "Background Image" at bounding box center [357, 140] width 90 height 99
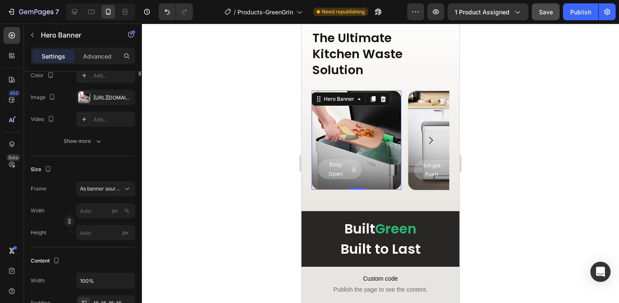
scroll to position [0, 0]
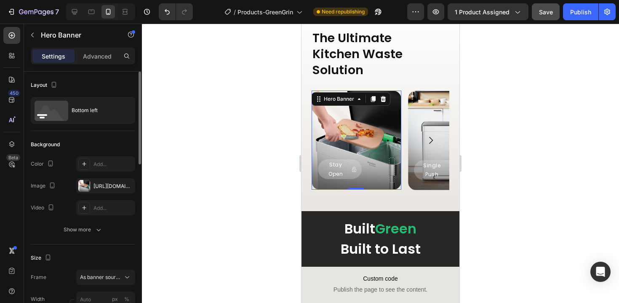
click at [104, 192] on div "[URL][DOMAIN_NAME]" at bounding box center [105, 185] width 59 height 15
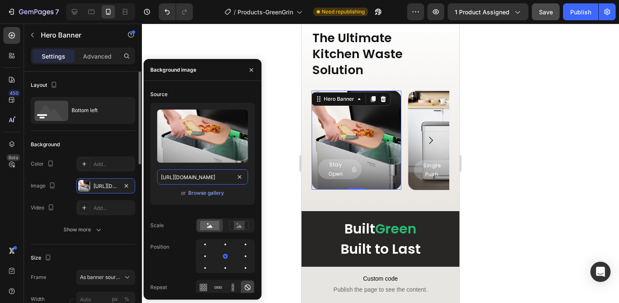
click at [193, 172] on input "[URL][DOMAIN_NAME]" at bounding box center [202, 176] width 91 height 15
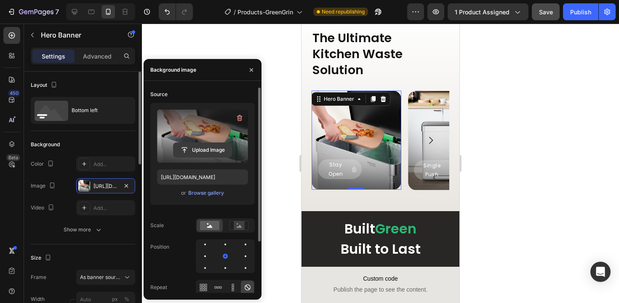
click at [213, 154] on input "file" at bounding box center [202, 150] width 58 height 14
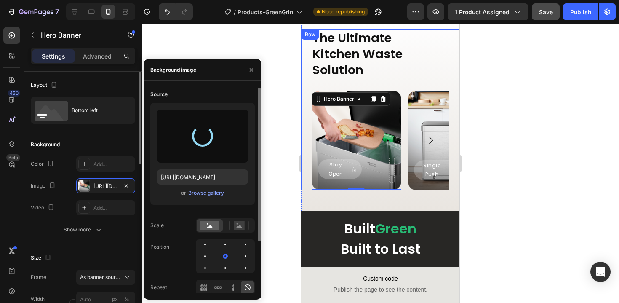
type input "[URL][DOMAIN_NAME]"
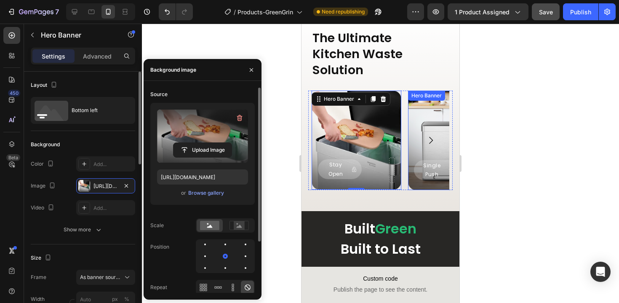
click at [425, 115] on div "Background Image" at bounding box center [453, 140] width 90 height 99
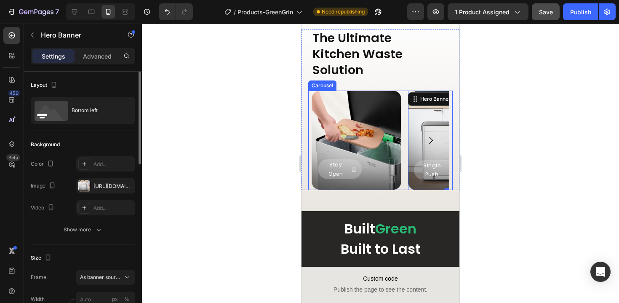
click at [428, 144] on icon "Carousel Next Arrow" at bounding box center [431, 140] width 10 height 10
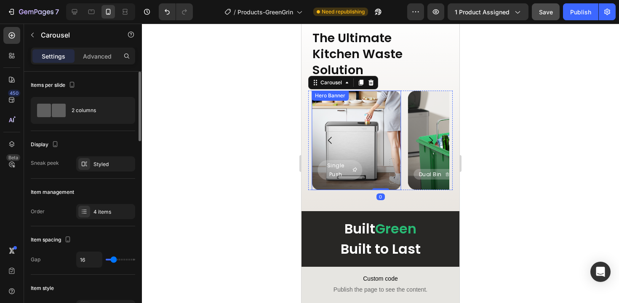
click at [372, 121] on div "Background Image" at bounding box center [357, 140] width 90 height 99
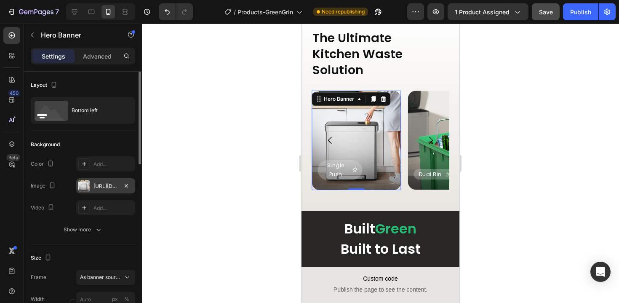
click at [102, 187] on div "[URL][DOMAIN_NAME]" at bounding box center [105, 186] width 24 height 8
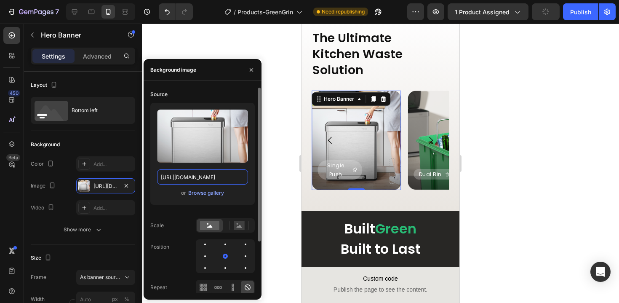
click at [215, 178] on input "[URL][DOMAIN_NAME]" at bounding box center [202, 176] width 91 height 15
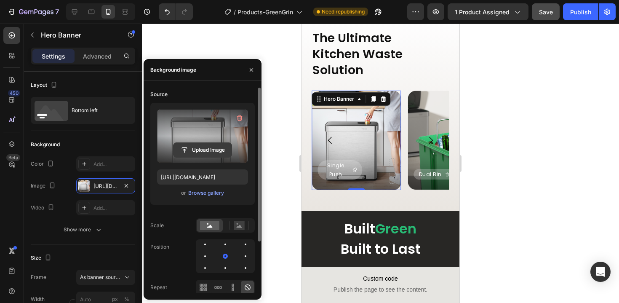
click at [205, 143] on input "file" at bounding box center [202, 150] width 58 height 14
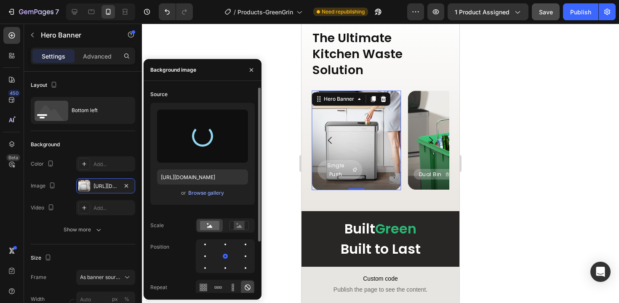
type input "[URL][DOMAIN_NAME]"
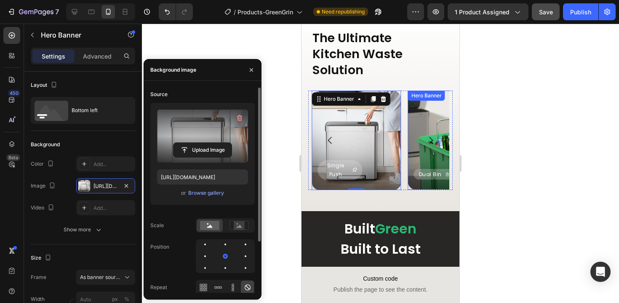
click at [429, 122] on div "Background Image" at bounding box center [453, 140] width 90 height 99
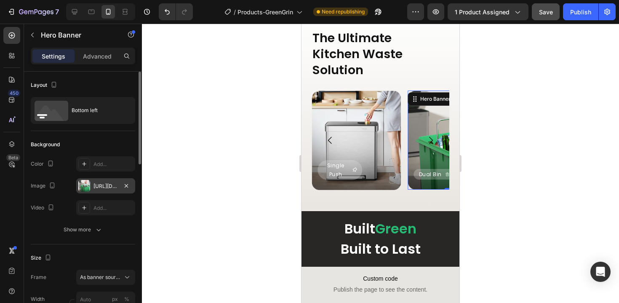
click at [109, 180] on div "[URL][DOMAIN_NAME]" at bounding box center [105, 185] width 59 height 15
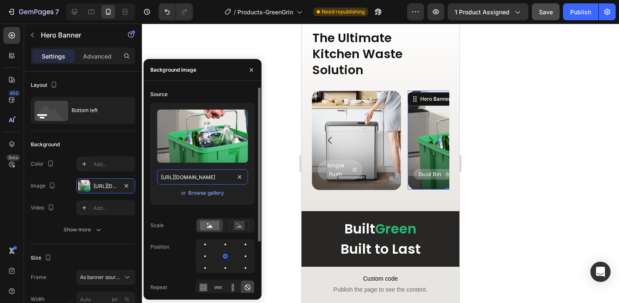
click at [208, 176] on input "[URL][DOMAIN_NAME]" at bounding box center [202, 176] width 91 height 15
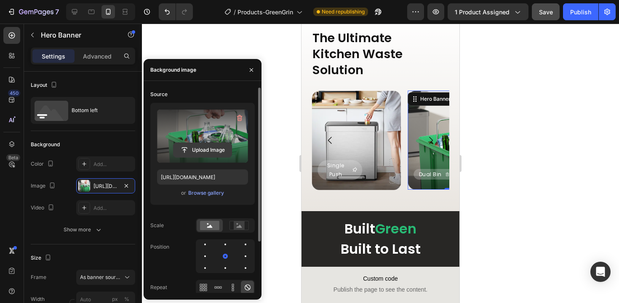
click at [208, 153] on input "file" at bounding box center [202, 150] width 58 height 14
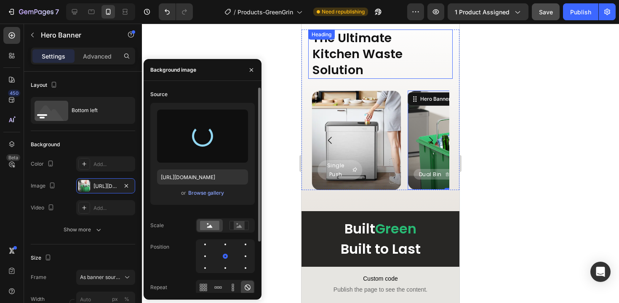
type input "[URL][DOMAIN_NAME]"
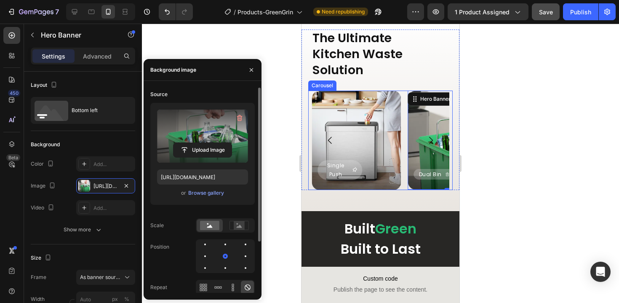
click at [430, 140] on icon "Carousel Next Arrow" at bounding box center [431, 140] width 10 height 10
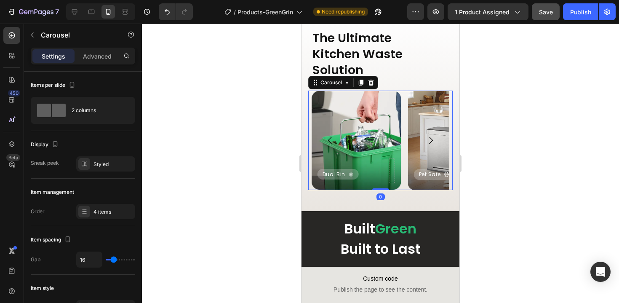
click at [429, 137] on icon "Carousel Next Arrow" at bounding box center [431, 140] width 10 height 10
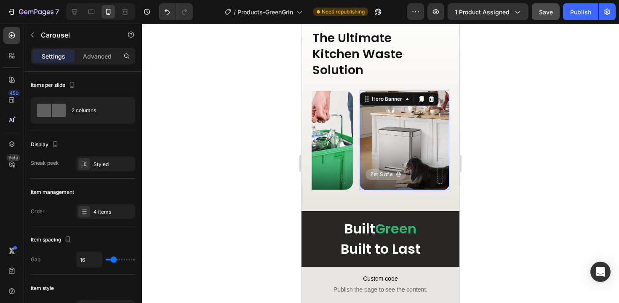
click at [381, 133] on div "Background Image" at bounding box center [405, 140] width 90 height 99
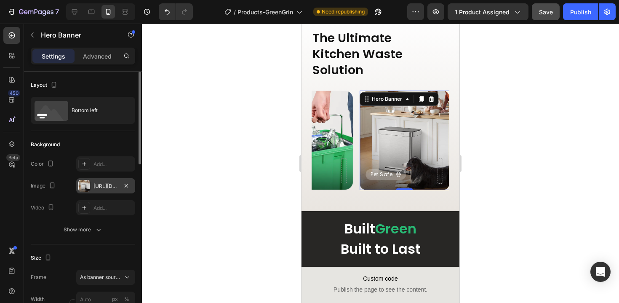
click at [100, 181] on div "[URL][DOMAIN_NAME]" at bounding box center [105, 185] width 59 height 15
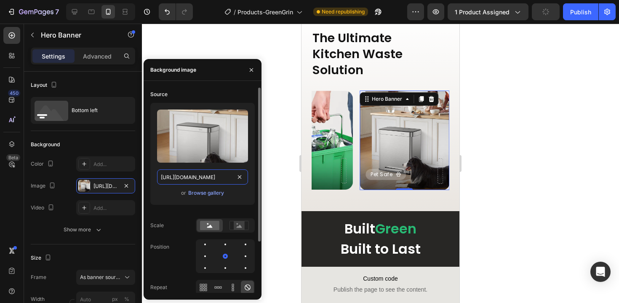
click at [216, 181] on input "[URL][DOMAIN_NAME]" at bounding box center [202, 176] width 91 height 15
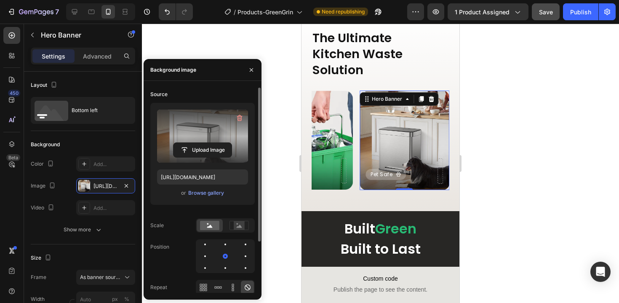
click at [209, 140] on label at bounding box center [202, 135] width 91 height 53
click at [209, 143] on input "file" at bounding box center [202, 150] width 58 height 14
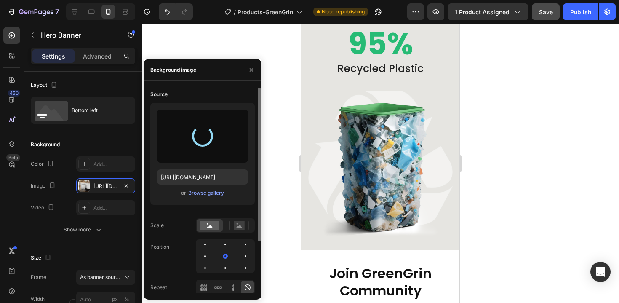
type input "[URL][DOMAIN_NAME]"
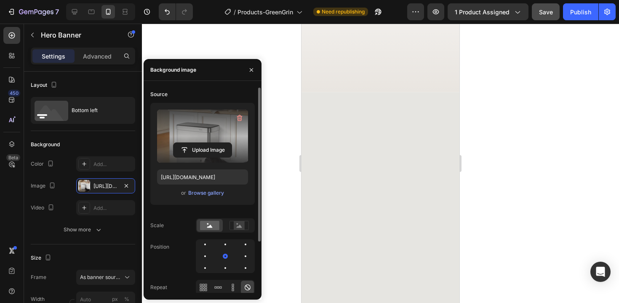
scroll to position [826, 0]
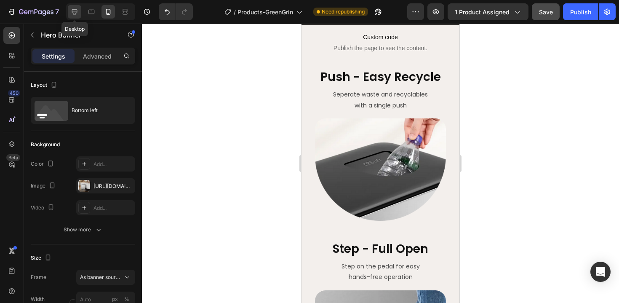
click at [77, 10] on icon at bounding box center [74, 11] width 5 height 5
type input "100"
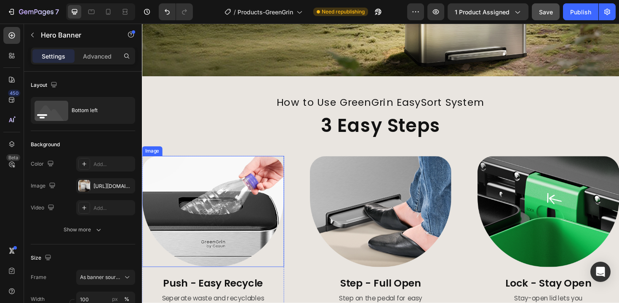
scroll to position [758, 0]
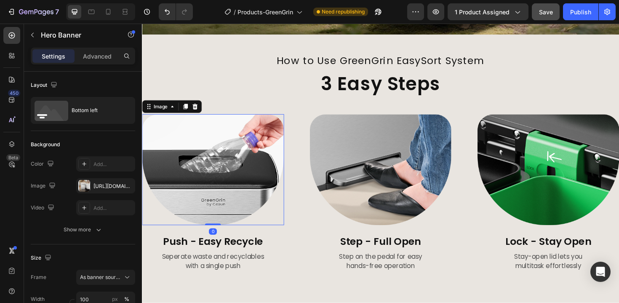
click at [239, 165] on img at bounding box center [217, 178] width 150 height 117
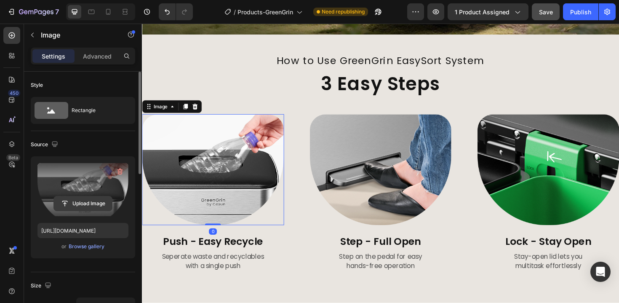
click at [93, 204] on input "file" at bounding box center [83, 203] width 58 height 14
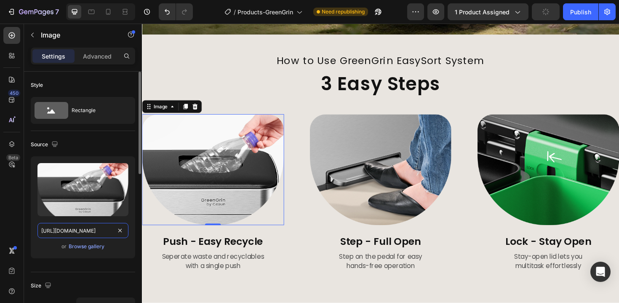
click at [89, 227] on input "[URL][DOMAIN_NAME]" at bounding box center [82, 230] width 91 height 15
click at [92, 230] on input "[URL][DOMAIN_NAME]" at bounding box center [82, 230] width 91 height 15
drag, startPoint x: 234, startPoint y: 254, endPoint x: 174, endPoint y: 243, distance: 61.2
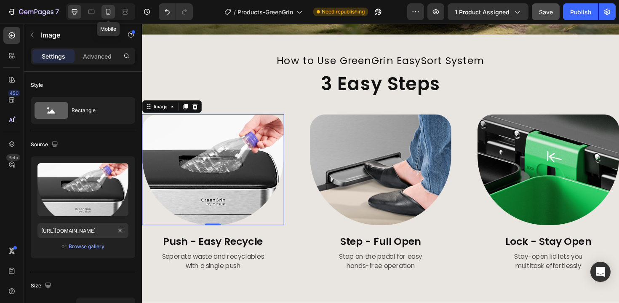
click at [110, 15] on icon at bounding box center [108, 12] width 8 height 8
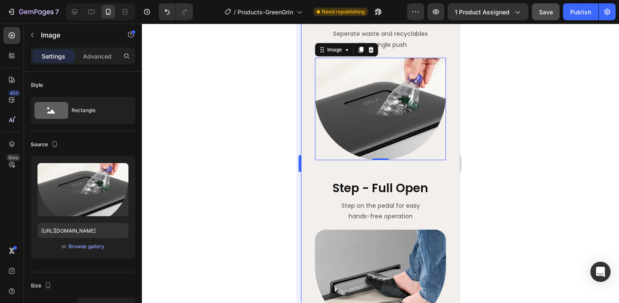
scroll to position [891, 0]
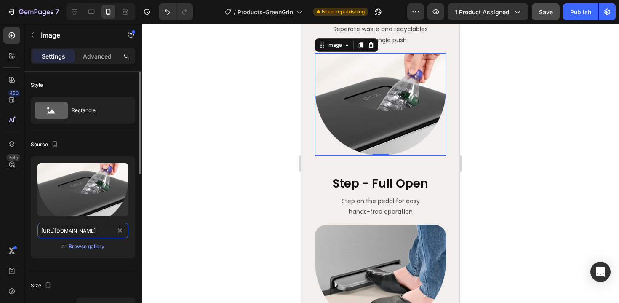
click at [102, 227] on input "[URL][DOMAIN_NAME]" at bounding box center [82, 230] width 91 height 15
click at [90, 232] on input "[URL][DOMAIN_NAME]" at bounding box center [82, 230] width 91 height 15
drag, startPoint x: 90, startPoint y: 232, endPoint x: 188, endPoint y: 233, distance: 98.1
click at [188, 0] on div "7 Version history / Products-GreenGrin Need republishing Preview 1 product assi…" at bounding box center [309, 0] width 619 height 0
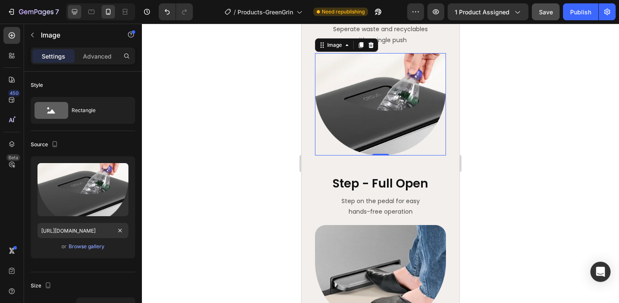
click at [77, 10] on icon at bounding box center [74, 11] width 5 height 5
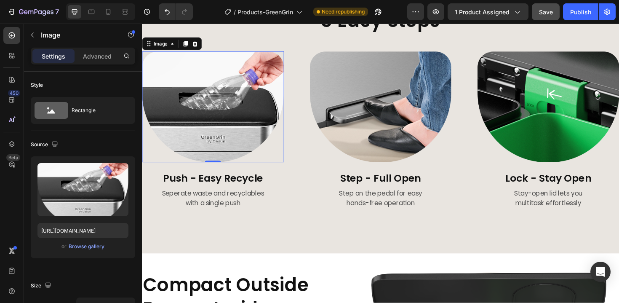
scroll to position [850, 0]
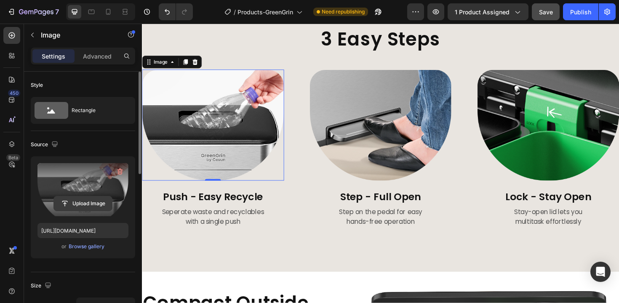
click at [91, 203] on input "file" at bounding box center [83, 203] width 58 height 14
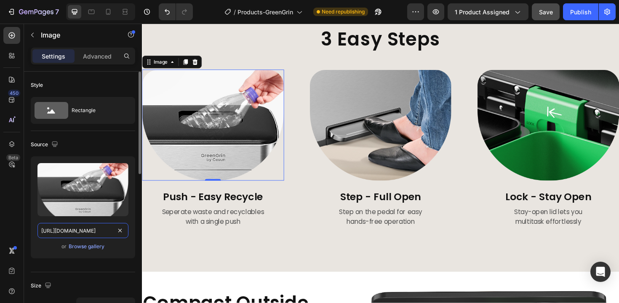
click at [75, 230] on input "[URL][DOMAIN_NAME]" at bounding box center [82, 230] width 91 height 15
click at [112, 11] on div at bounding box center [107, 11] width 13 height 13
type input "[URL][DOMAIN_NAME]"
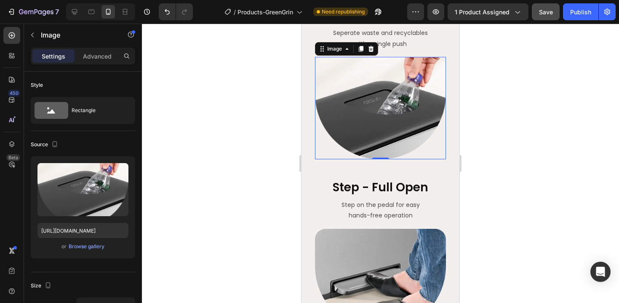
scroll to position [891, 0]
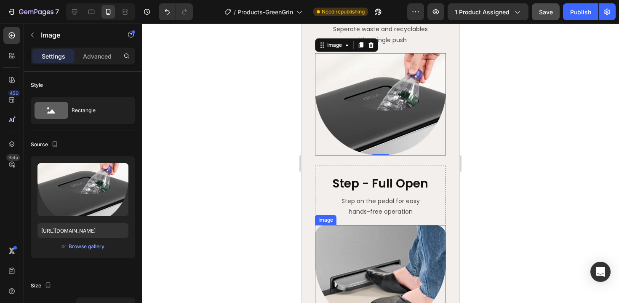
click at [357, 233] on img at bounding box center [380, 276] width 131 height 102
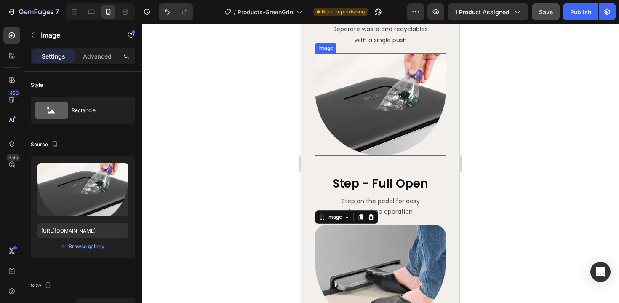
click at [378, 96] on img at bounding box center [380, 104] width 131 height 102
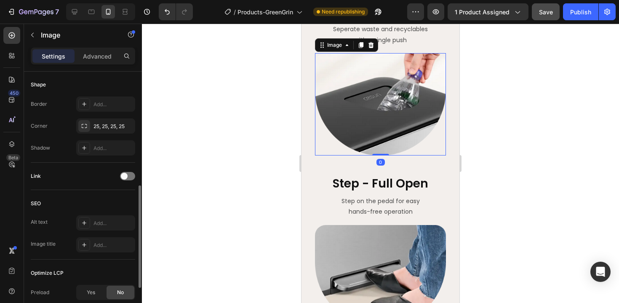
scroll to position [290, 0]
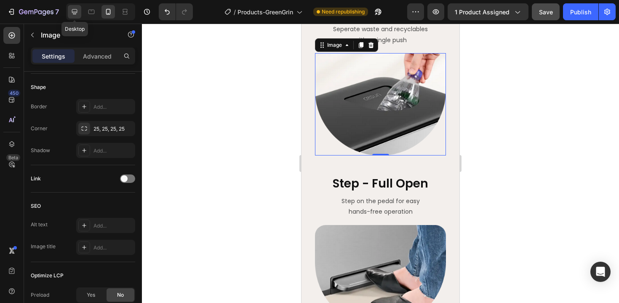
click at [80, 13] on div at bounding box center [74, 11] width 13 height 13
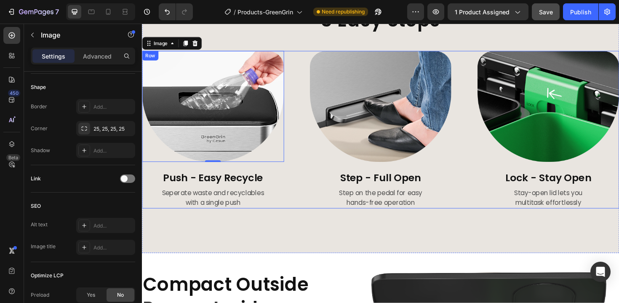
scroll to position [876, 0]
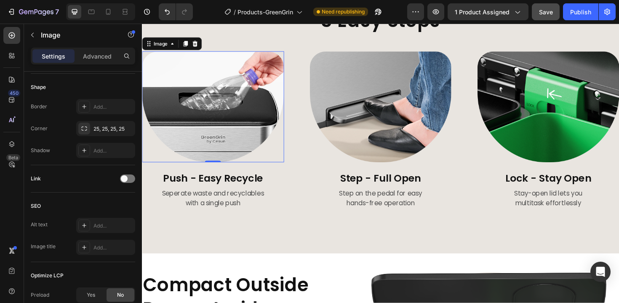
click at [246, 132] on img at bounding box center [217, 111] width 150 height 117
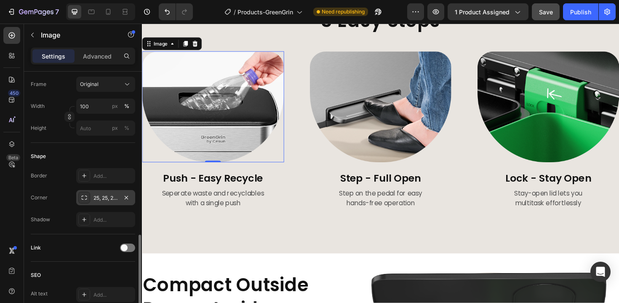
scroll to position [0, 0]
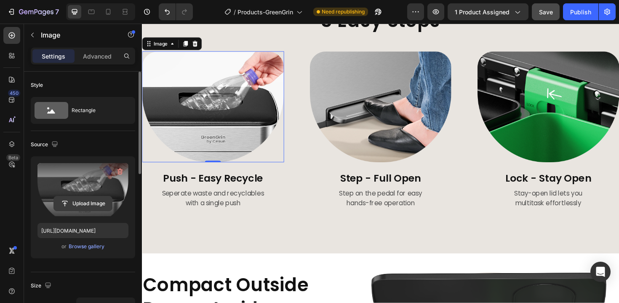
click at [83, 209] on input "file" at bounding box center [83, 203] width 58 height 14
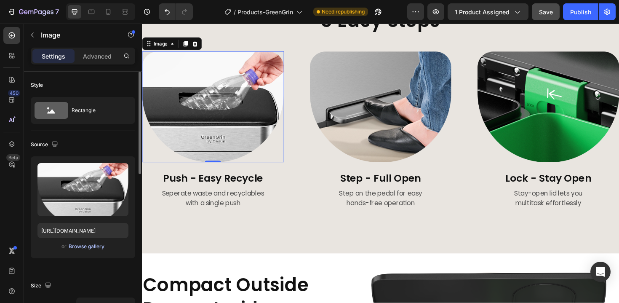
click at [90, 248] on div "Browse gallery" at bounding box center [87, 247] width 36 height 8
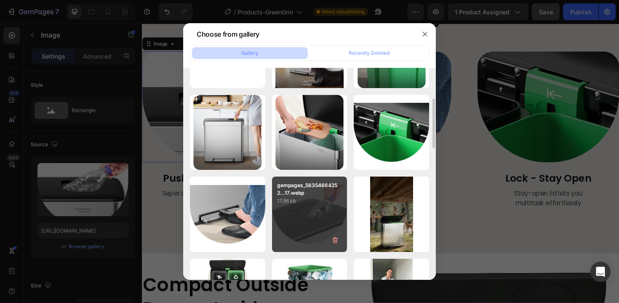
scroll to position [75, 0]
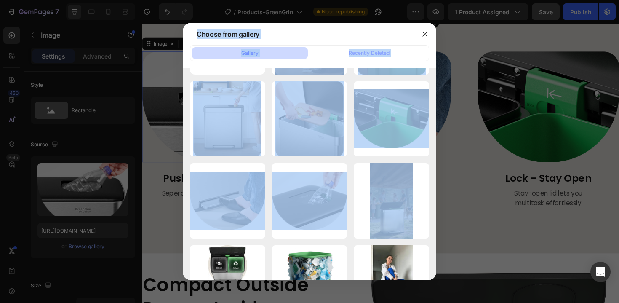
drag, startPoint x: 317, startPoint y: 197, endPoint x: 123, endPoint y: 203, distance: 194.2
click at [123, 203] on div "Choose from gallery Gallery Recently Deleted gempages_56354664252...91.webp 49.…" at bounding box center [309, 151] width 619 height 303
click at [145, 203] on div at bounding box center [309, 151] width 619 height 303
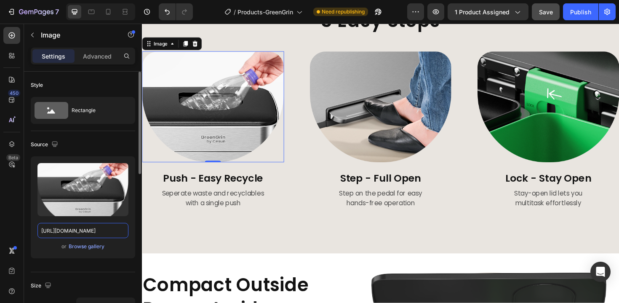
click at [84, 230] on input "[URL][DOMAIN_NAME]" at bounding box center [82, 230] width 91 height 15
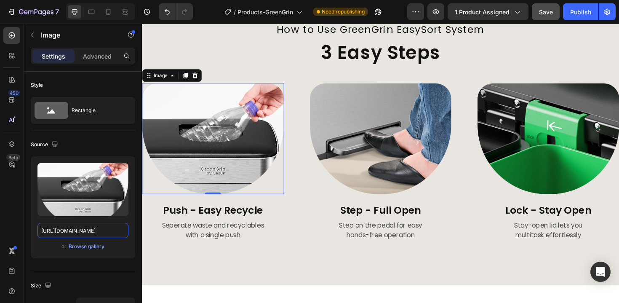
scroll to position [842, 0]
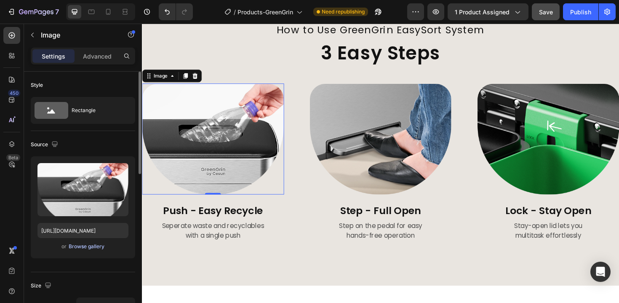
click at [93, 247] on div "Browse gallery" at bounding box center [87, 247] width 36 height 8
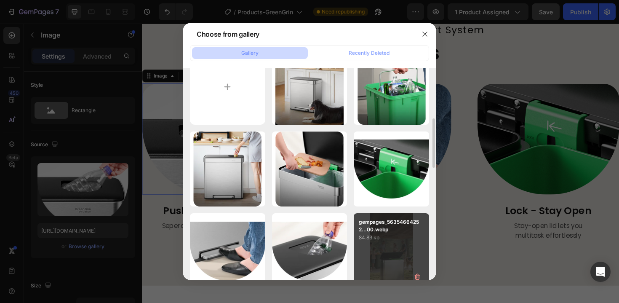
scroll to position [80, 0]
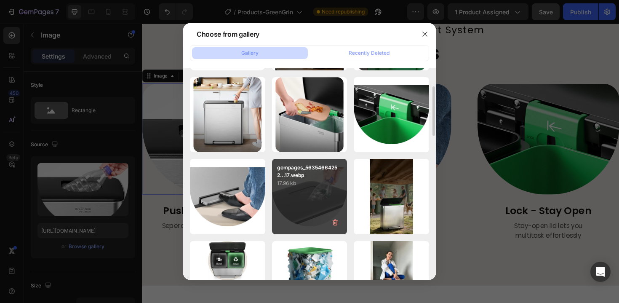
click at [309, 219] on div "gempages_56354664252...17.webp 17.96 kb" at bounding box center [309, 196] width 75 height 75
type input "[URL][DOMAIN_NAME]"
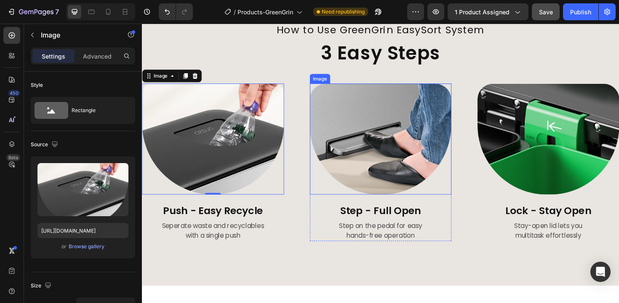
click at [377, 155] on img at bounding box center [395, 145] width 150 height 117
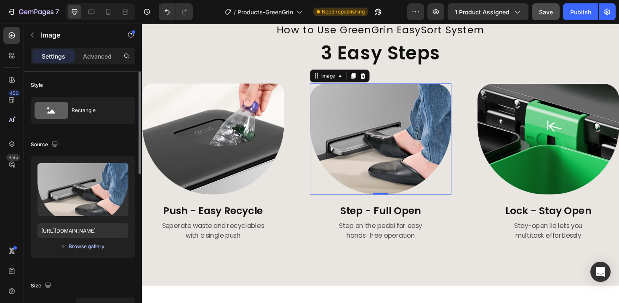
click at [85, 247] on div "Browse gallery" at bounding box center [87, 247] width 36 height 8
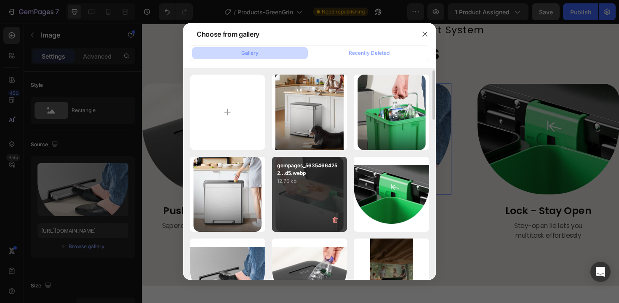
scroll to position [102, 0]
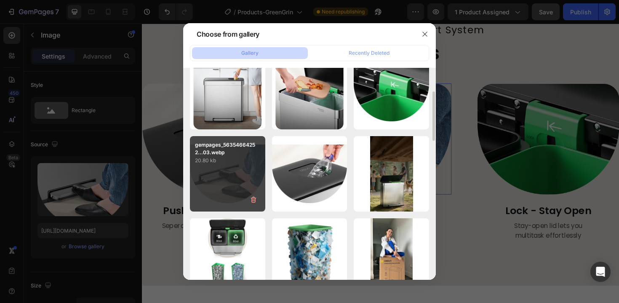
click at [229, 177] on div "gempages_56354664252...03.webp 20.80 kb" at bounding box center [227, 173] width 75 height 75
type input "[URL][DOMAIN_NAME]"
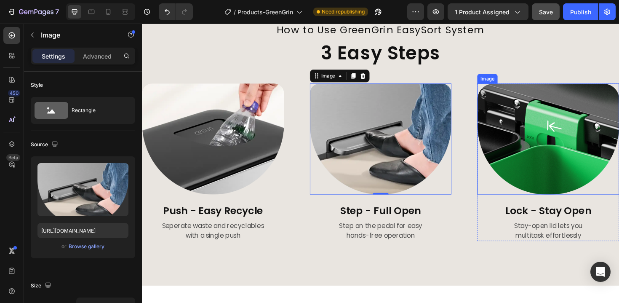
click at [557, 152] on img at bounding box center [572, 145] width 150 height 117
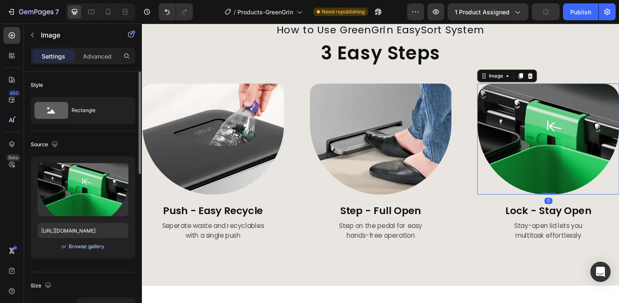
click at [87, 247] on div "Browse gallery" at bounding box center [87, 247] width 36 height 8
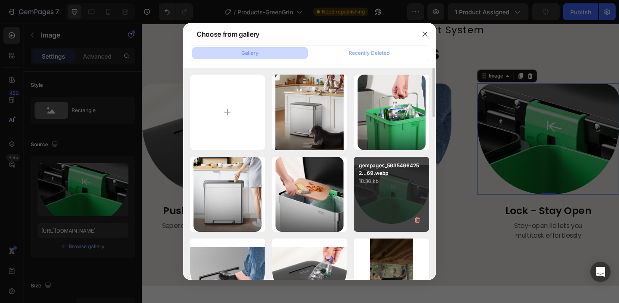
click at [398, 172] on p "gempages_56354664252...69.webp" at bounding box center [391, 169] width 65 height 15
type input "[URL][DOMAIN_NAME]"
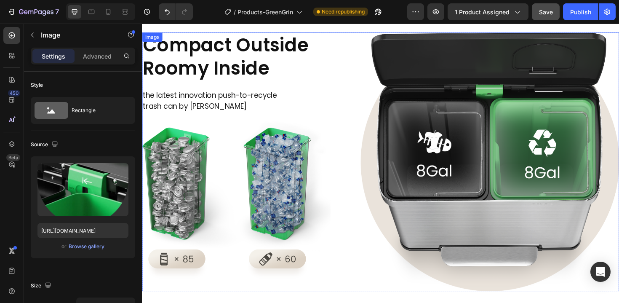
scroll to position [1157, 0]
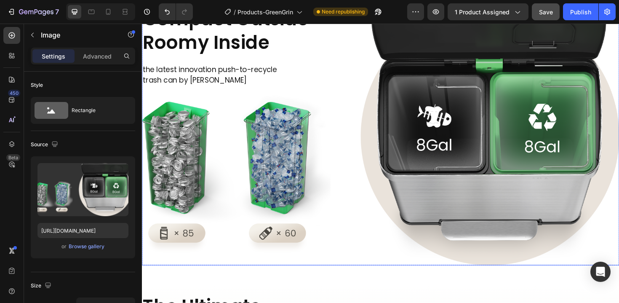
click at [269, 195] on img at bounding box center [394, 143] width 505 height 274
click at [78, 230] on input "[URL][DOMAIN_NAME]" at bounding box center [82, 230] width 91 height 15
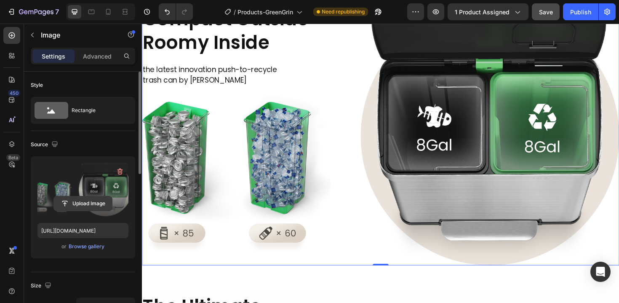
click at [93, 196] on button "Upload Image" at bounding box center [82, 203] width 59 height 15
click at [99, 202] on input "file" at bounding box center [83, 203] width 58 height 14
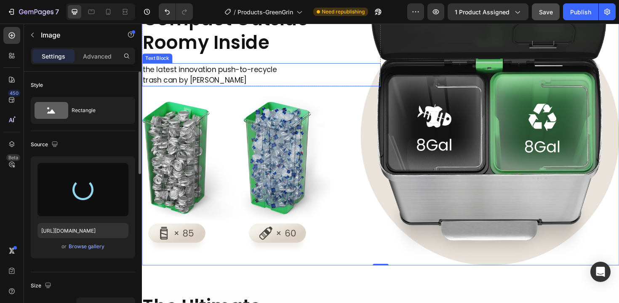
type input "[URL][DOMAIN_NAME]"
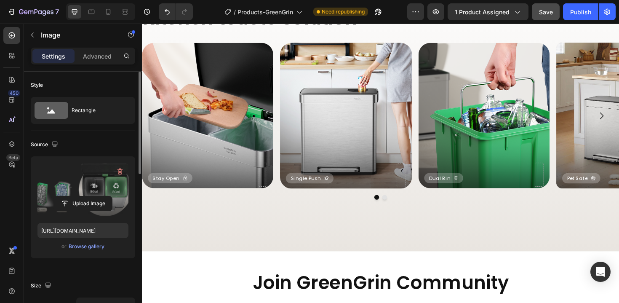
scroll to position [1508, 0]
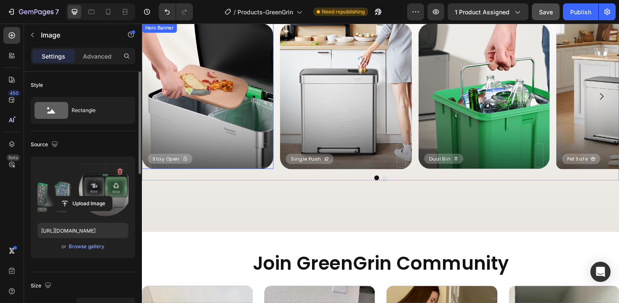
click at [258, 125] on div "Background Image" at bounding box center [211, 100] width 139 height 154
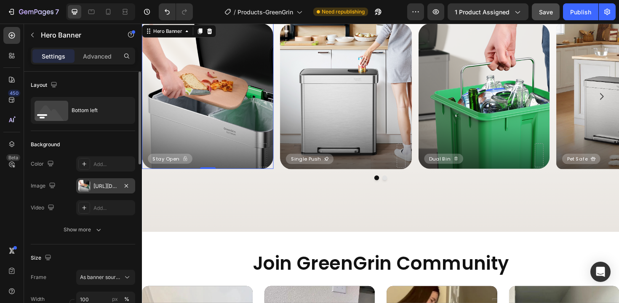
click at [111, 184] on div "[URL][DOMAIN_NAME]" at bounding box center [105, 186] width 24 height 8
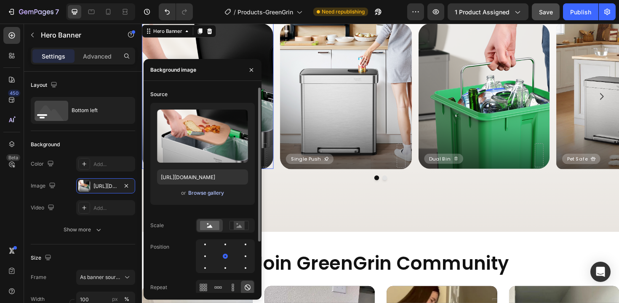
click at [216, 195] on div "Browse gallery" at bounding box center [206, 193] width 36 height 8
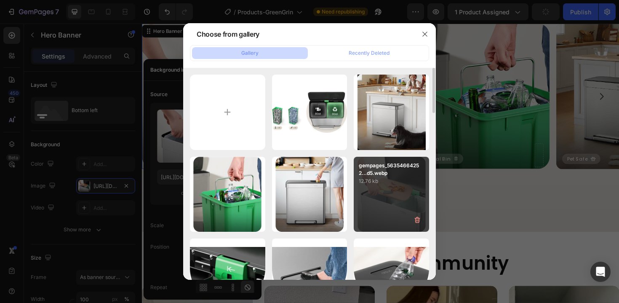
click at [405, 192] on div "gempages_56354664252...d5.webp 12.76 kb" at bounding box center [391, 194] width 75 height 75
type input "[URL][DOMAIN_NAME]"
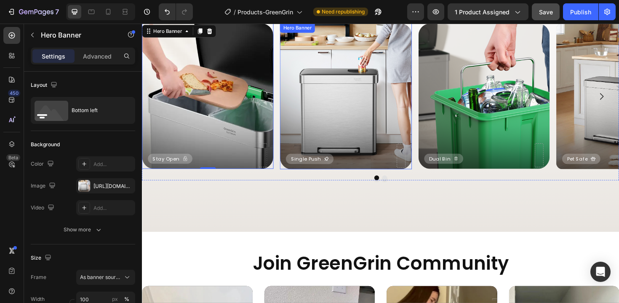
click at [344, 124] on div "Background Image" at bounding box center [357, 100] width 139 height 155
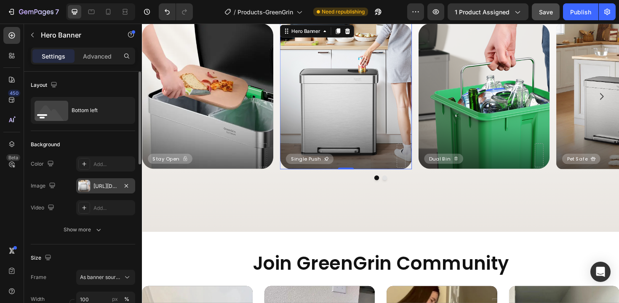
click at [103, 187] on div "[URL][DOMAIN_NAME]" at bounding box center [105, 186] width 24 height 8
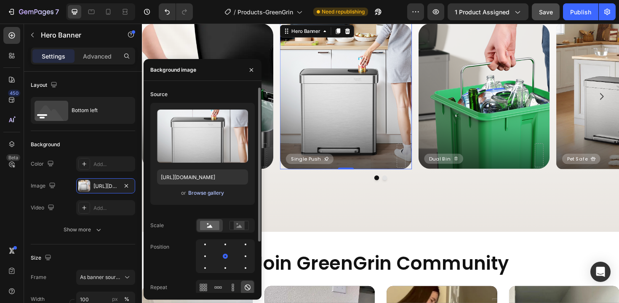
click at [207, 189] on div "Browse gallery" at bounding box center [206, 193] width 36 height 8
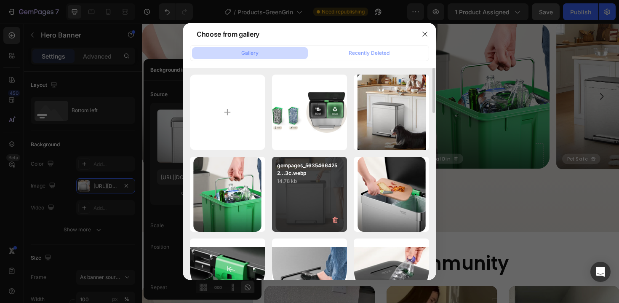
click at [315, 195] on div "gempages_56354664252...3c.webp 14.78 kb" at bounding box center [309, 194] width 75 height 75
type input "[URL][DOMAIN_NAME]"
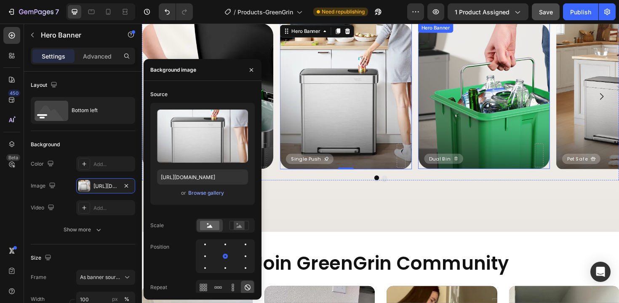
click at [496, 115] on div "Background Image" at bounding box center [503, 100] width 139 height 154
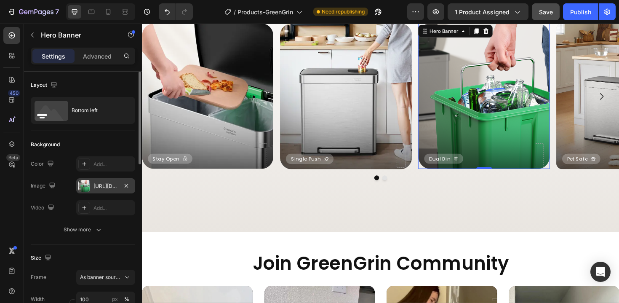
click at [109, 187] on div "[URL][DOMAIN_NAME]" at bounding box center [105, 186] width 24 height 8
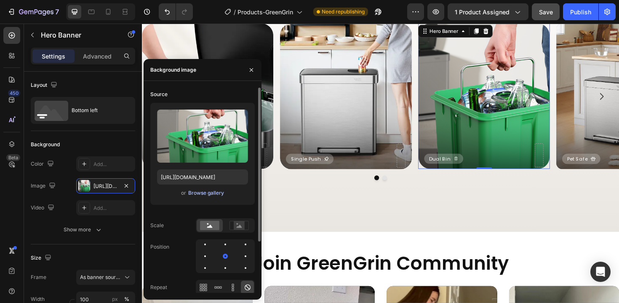
click at [211, 195] on div "Browse gallery" at bounding box center [206, 193] width 36 height 8
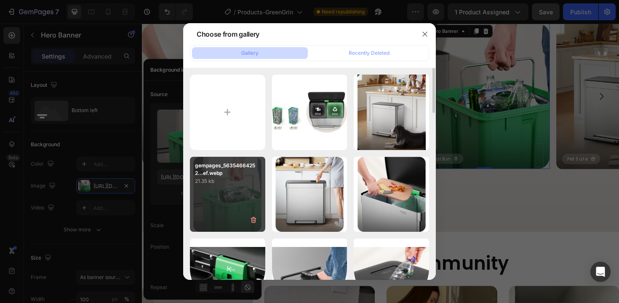
click at [250, 190] on div "gempages_56354664252...ef.webp 21.35 kb" at bounding box center [227, 194] width 75 height 75
type input "[URL][DOMAIN_NAME]"
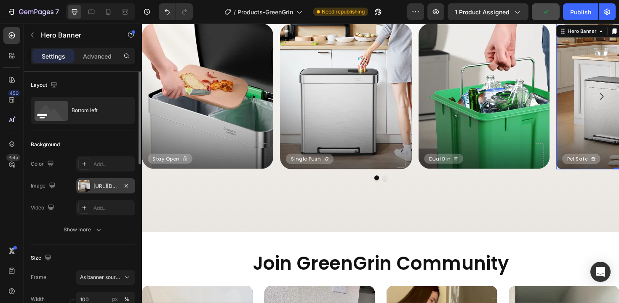
click at [111, 188] on div "[URL][DOMAIN_NAME]" at bounding box center [105, 186] width 24 height 8
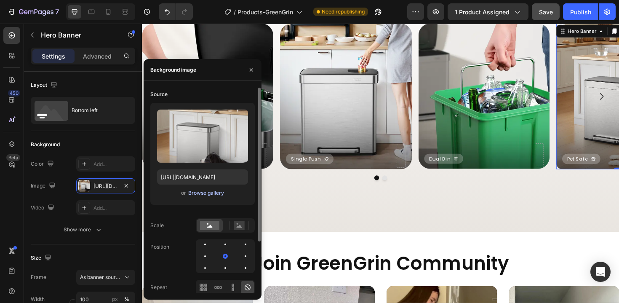
click at [202, 194] on div "Browse gallery" at bounding box center [206, 193] width 36 height 8
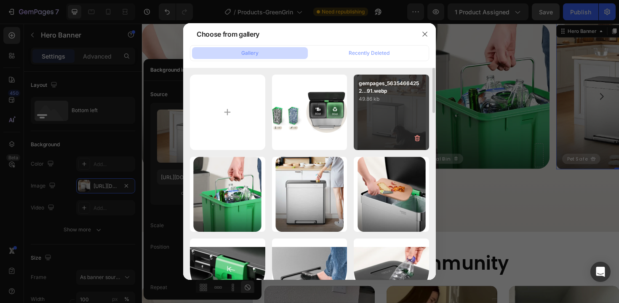
click at [381, 118] on div "gempages_56354664252...91.webp 49.86 kb" at bounding box center [391, 112] width 75 height 75
type input "[URL][DOMAIN_NAME]"
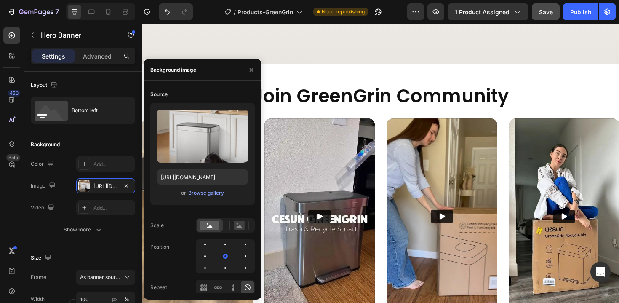
scroll to position [1701, 0]
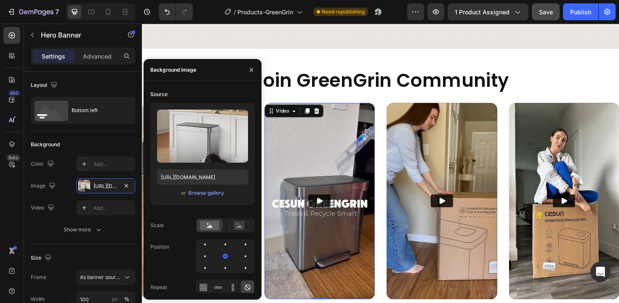
click at [350, 152] on img at bounding box center [330, 212] width 117 height 208
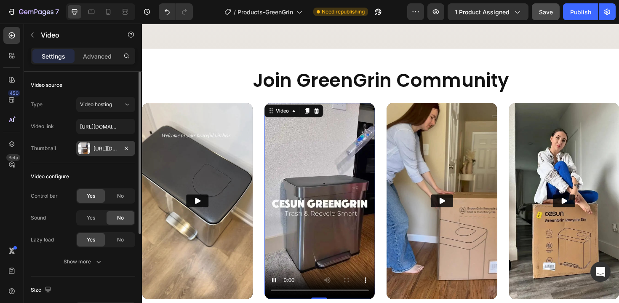
click at [106, 153] on div "[URL][DOMAIN_NAME]" at bounding box center [105, 148] width 59 height 15
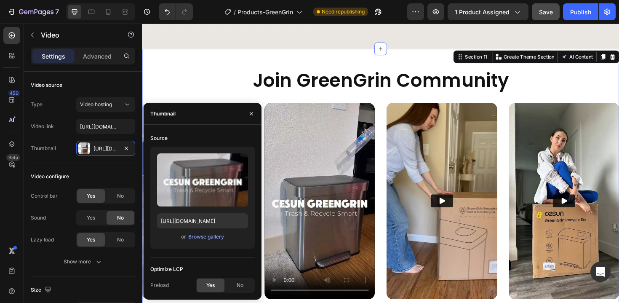
click at [265, 63] on div "Join GreenGrin Community Heading Video Video Row Video Video Video Video Row Vi…" at bounding box center [394, 193] width 505 height 285
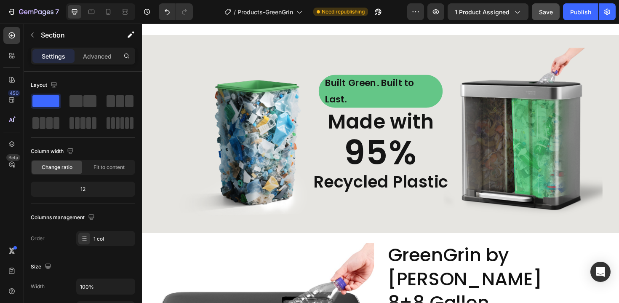
scroll to position [2014, 0]
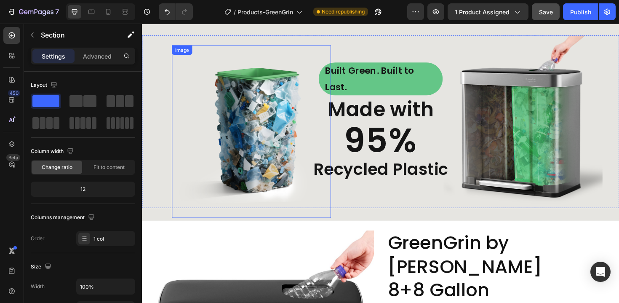
click at [263, 112] on img at bounding box center [257, 138] width 168 height 183
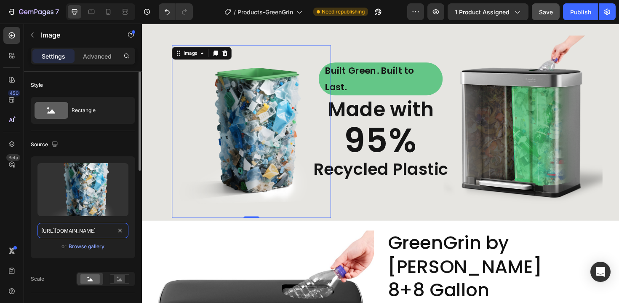
click at [93, 235] on input "[URL][DOMAIN_NAME]" at bounding box center [82, 230] width 91 height 15
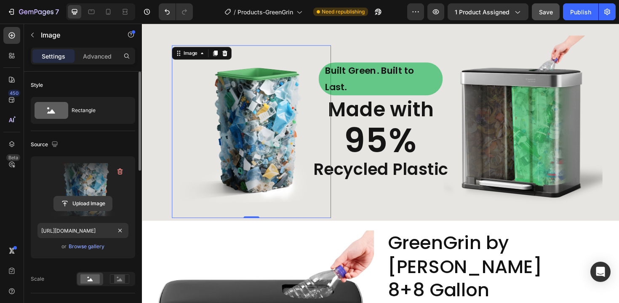
click at [95, 205] on input "file" at bounding box center [83, 203] width 58 height 14
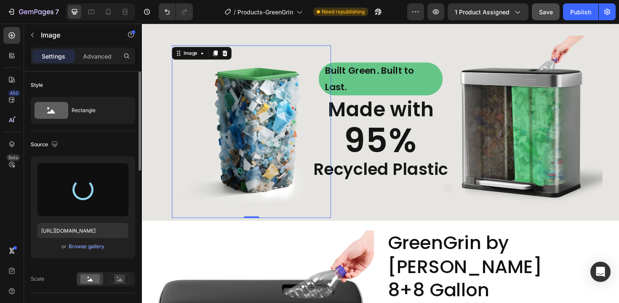
type input "[URL][DOMAIN_NAME]"
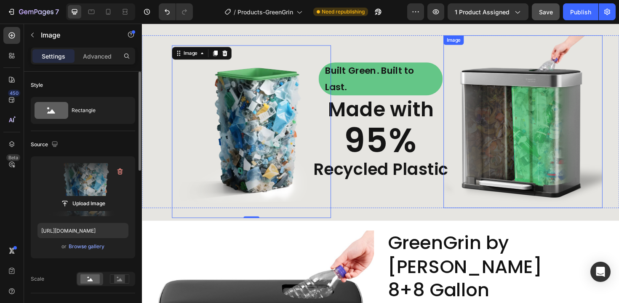
click at [526, 121] on img at bounding box center [545, 127] width 168 height 183
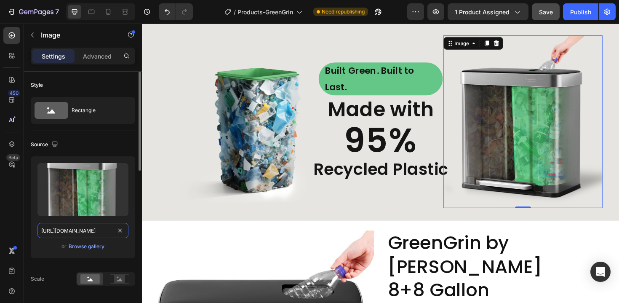
click at [86, 232] on input "[URL][DOMAIN_NAME]" at bounding box center [82, 230] width 91 height 15
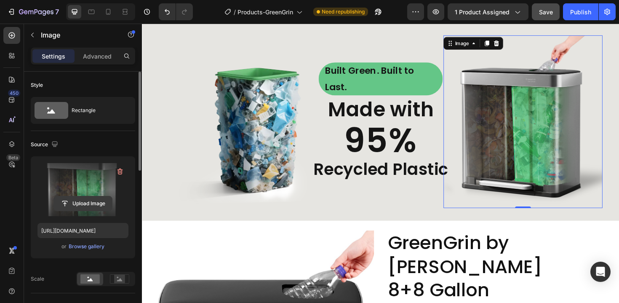
click at [96, 207] on input "file" at bounding box center [83, 203] width 58 height 14
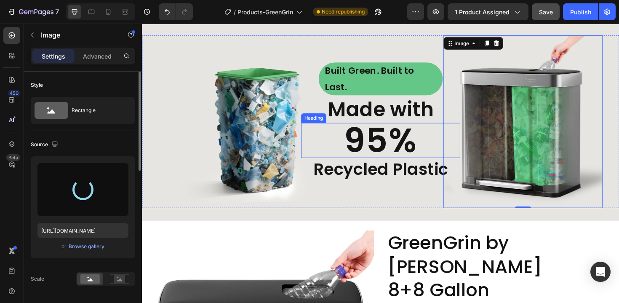
type input "[URL][DOMAIN_NAME]"
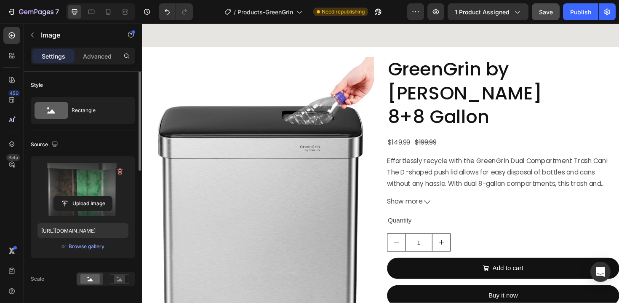
scroll to position [1942, 0]
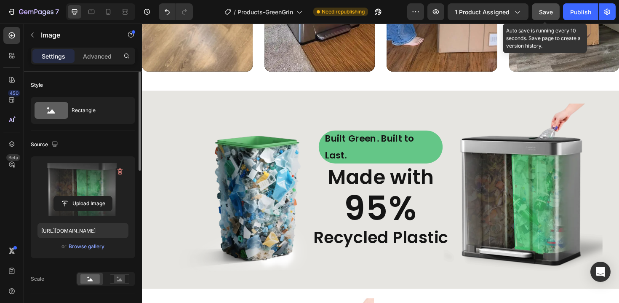
click at [539, 10] on span "Save" at bounding box center [546, 11] width 14 height 7
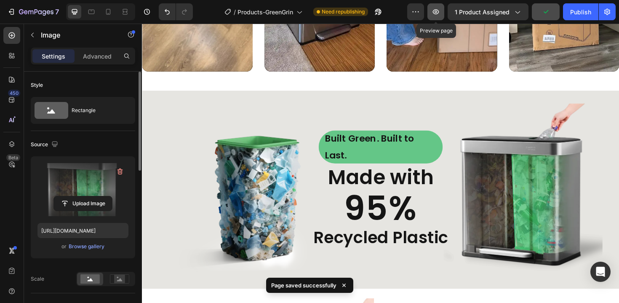
click at [436, 8] on icon "button" at bounding box center [436, 12] width 8 height 8
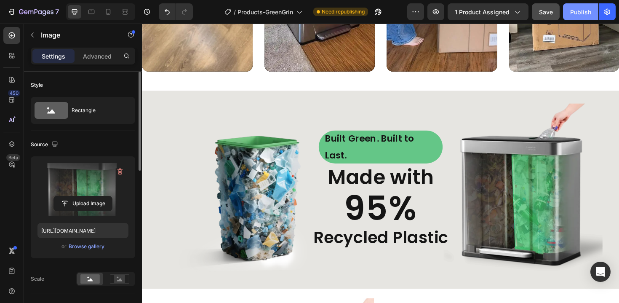
click at [576, 13] on div "Publish" at bounding box center [580, 12] width 21 height 9
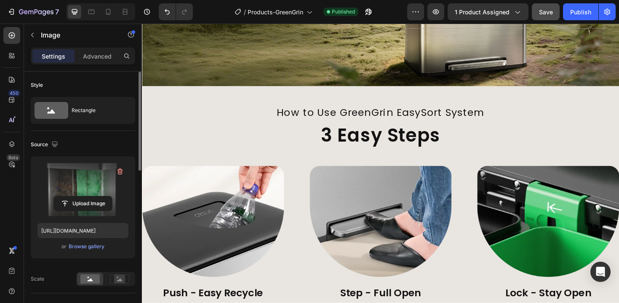
scroll to position [834, 0]
